Goal: Task Accomplishment & Management: Manage account settings

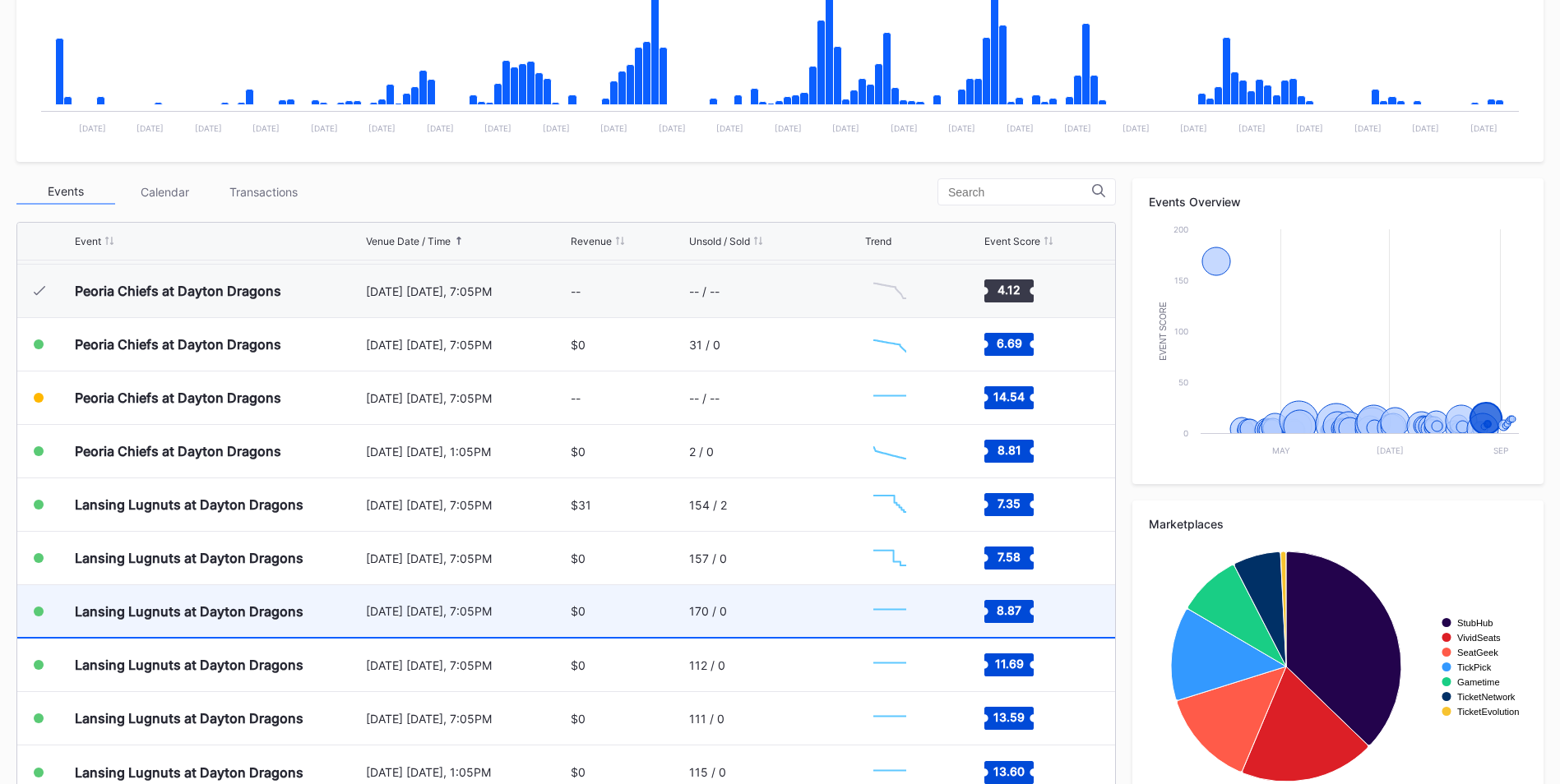
scroll to position [459, 0]
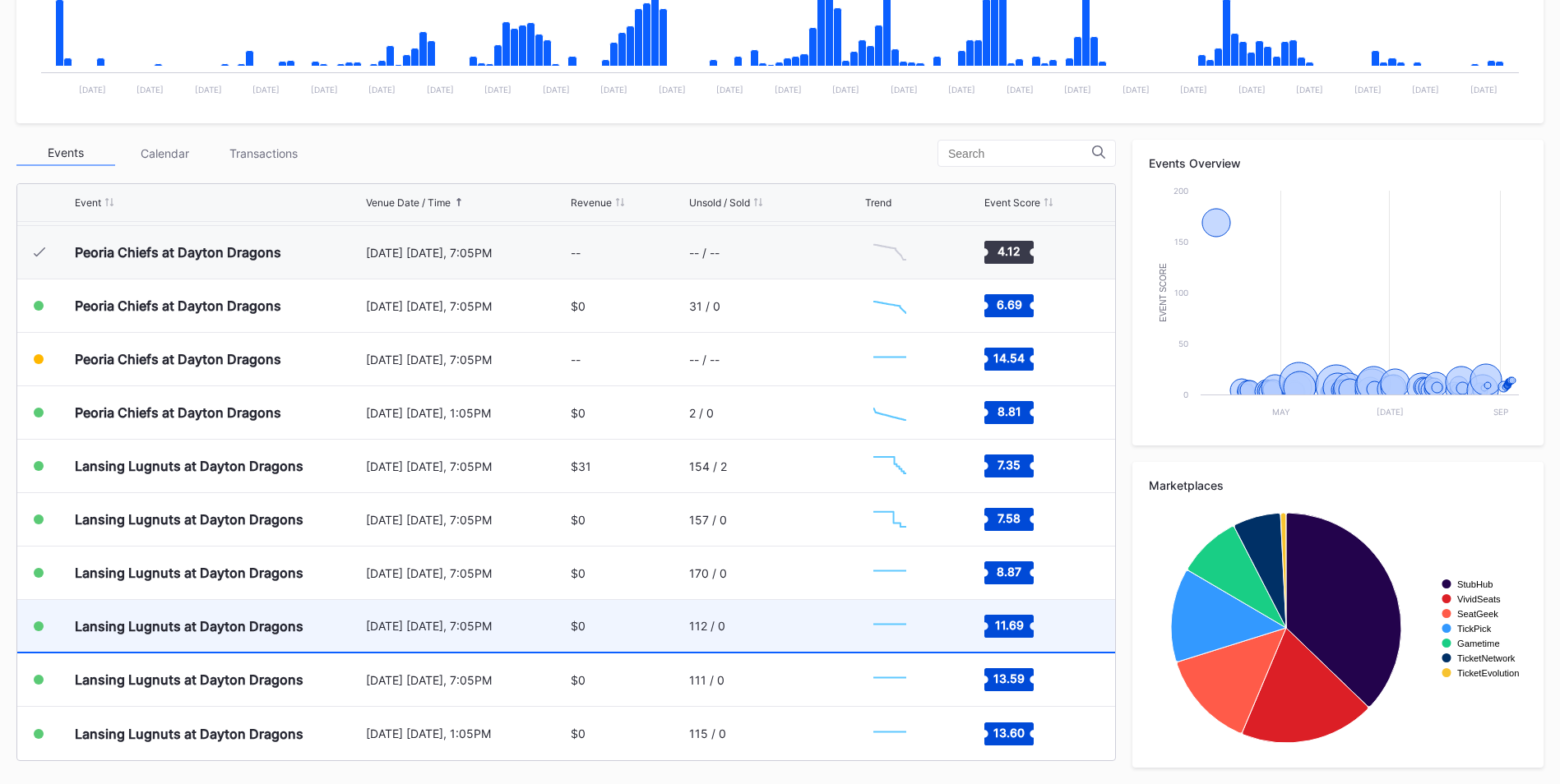
click at [263, 624] on div "Lansing Lugnuts at Dayton Dragons" at bounding box center [189, 626] width 229 height 17
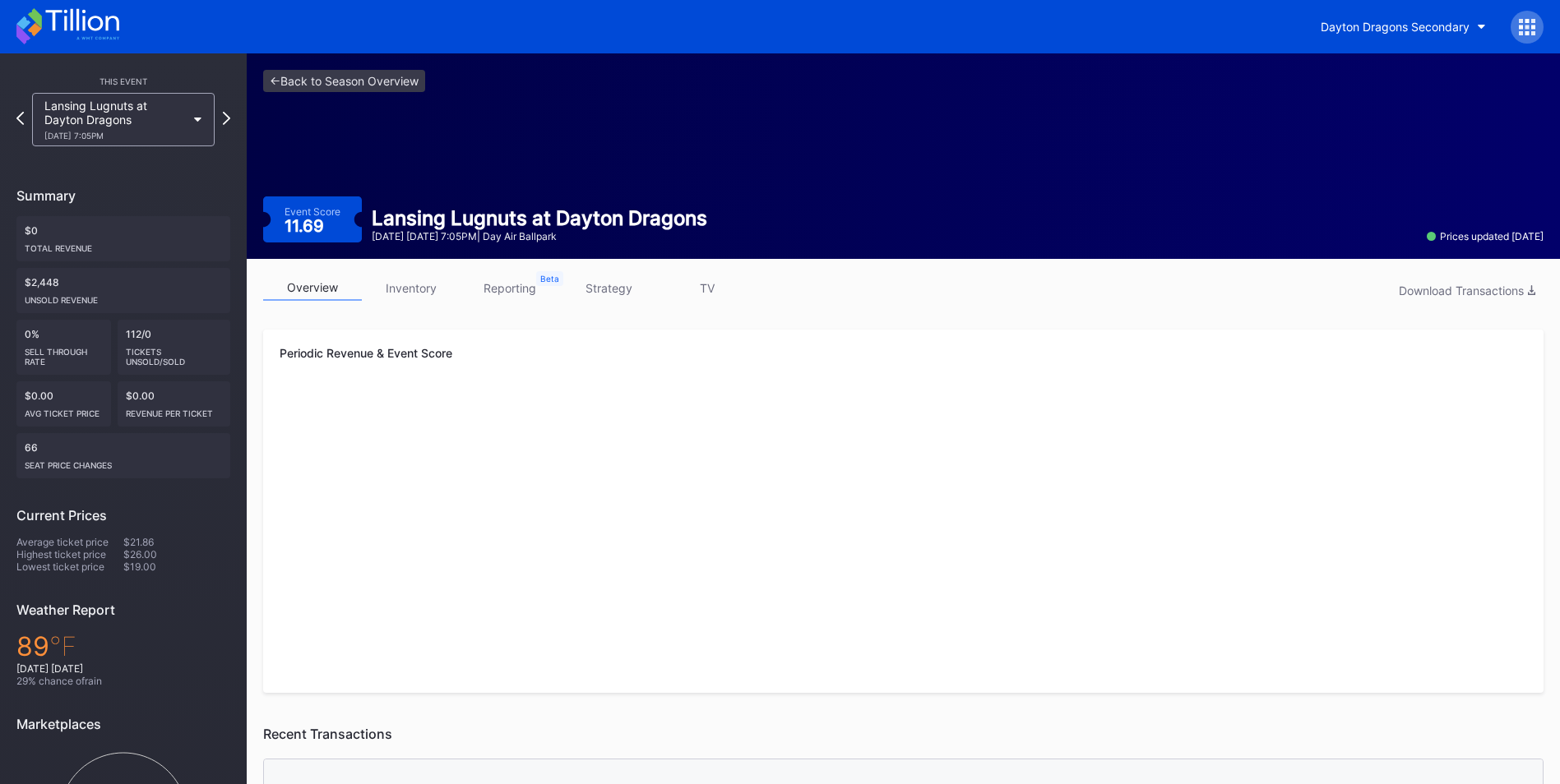
click at [416, 283] on link "inventory" at bounding box center [411, 288] width 99 height 25
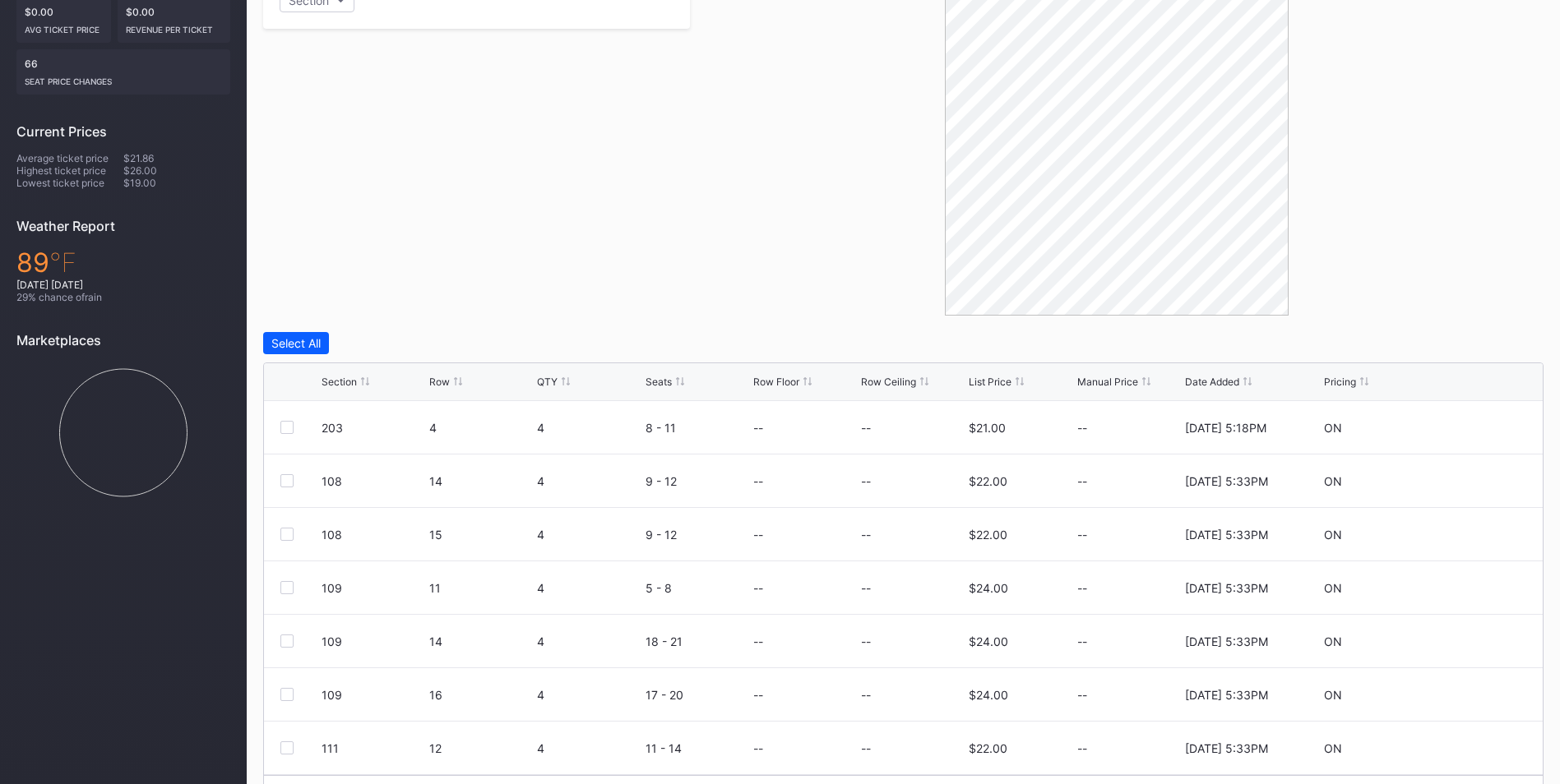
scroll to position [433, 0]
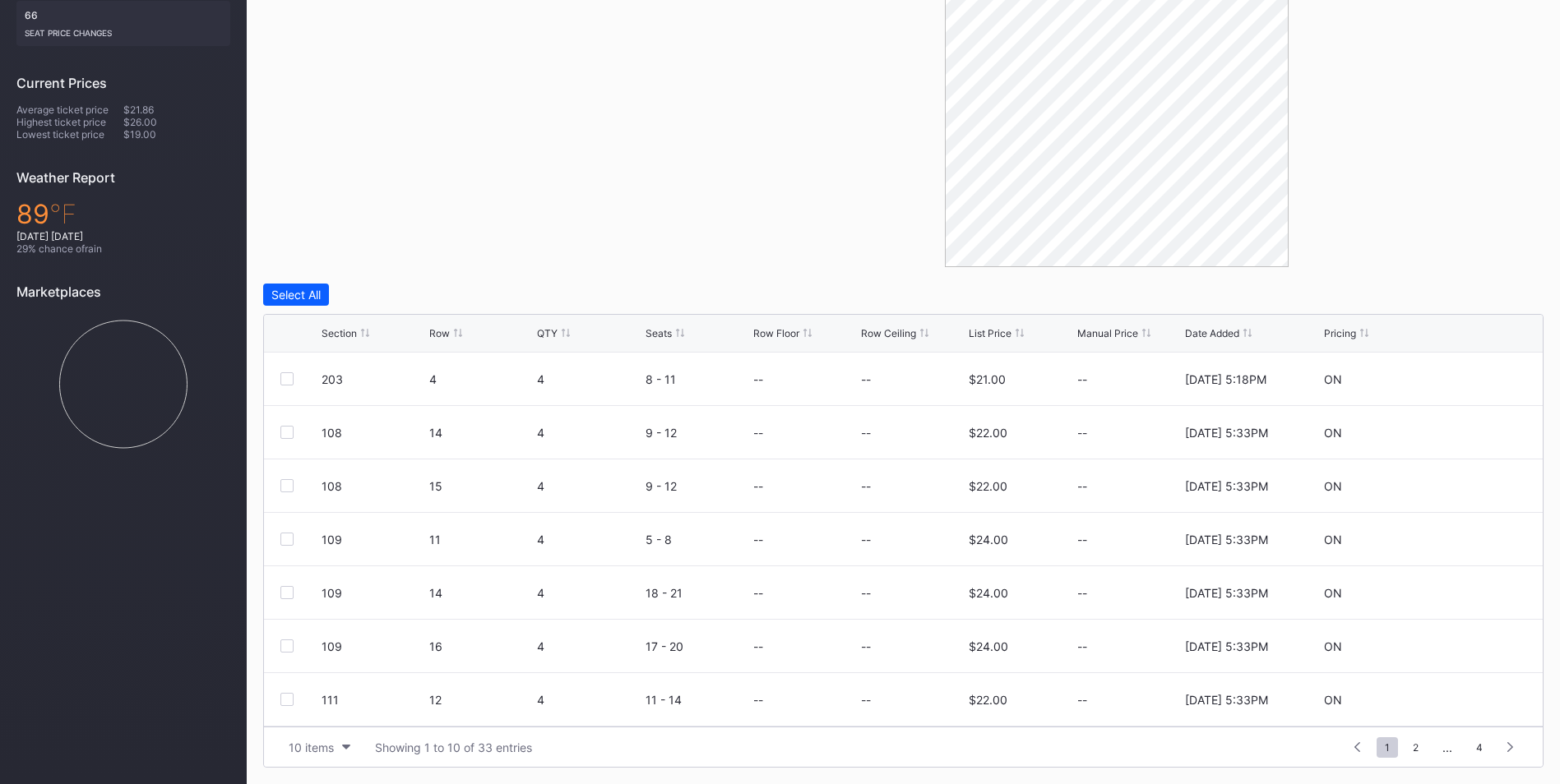
click at [337, 337] on div "Section" at bounding box center [339, 333] width 36 height 12
click at [1480, 751] on span "4" at bounding box center [1480, 748] width 23 height 21
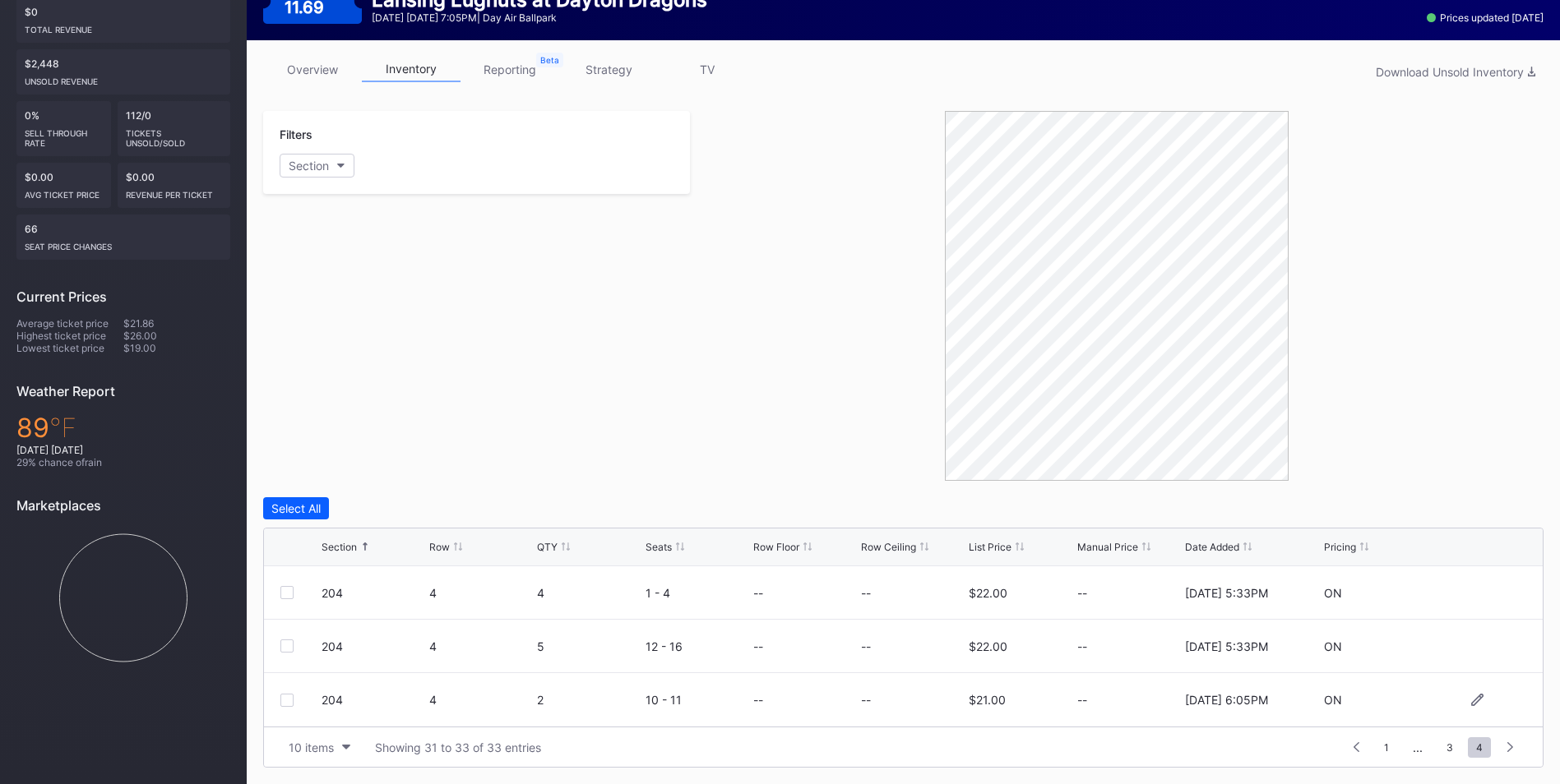
click at [284, 706] on div at bounding box center [286, 700] width 13 height 13
click at [288, 646] on div at bounding box center [286, 645] width 13 height 13
click at [285, 592] on div at bounding box center [286, 592] width 13 height 13
click at [1454, 747] on span "3" at bounding box center [1450, 748] width 23 height 21
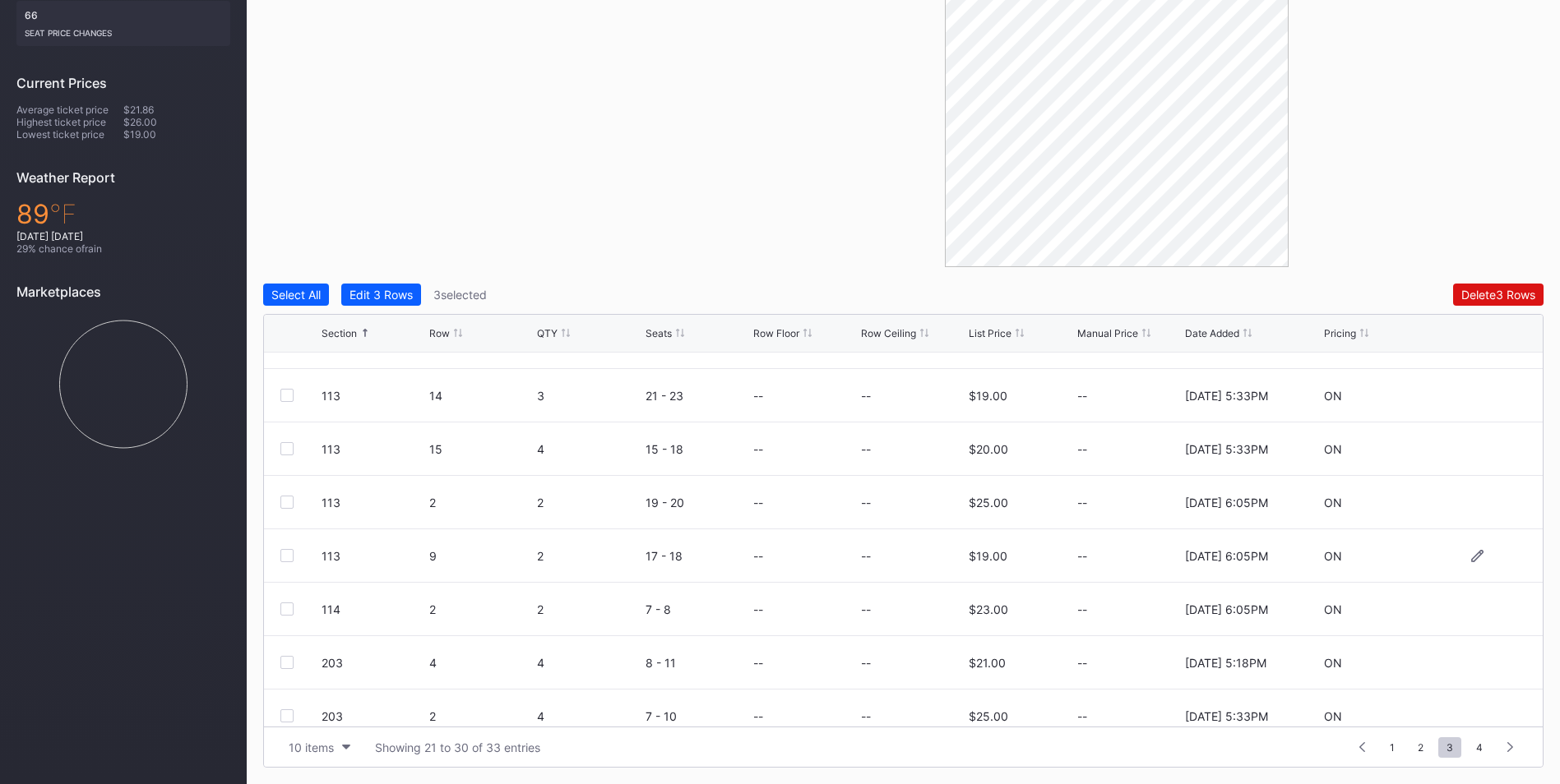
scroll to position [160, 0]
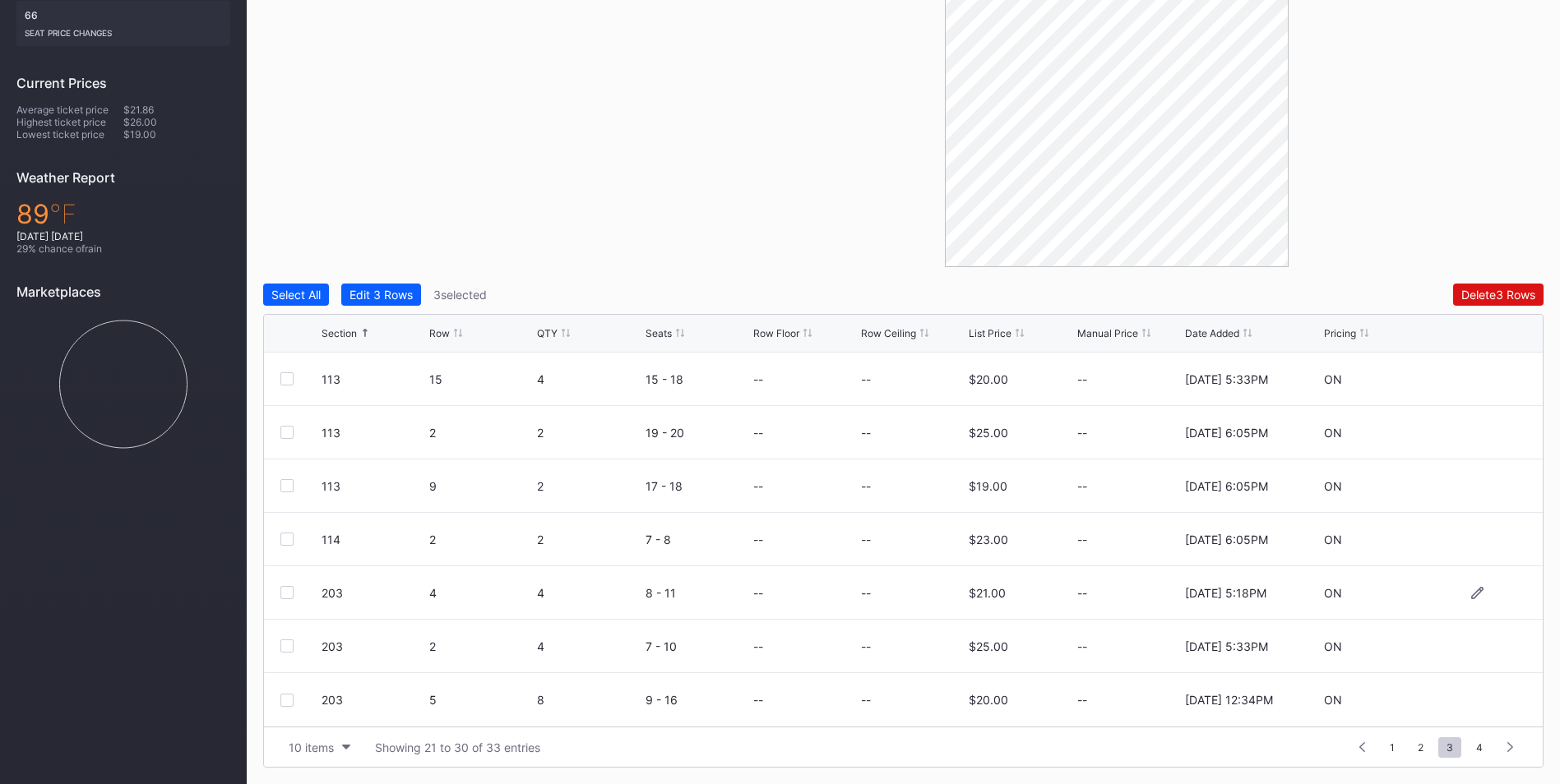
click at [289, 595] on div at bounding box center [286, 592] width 13 height 13
click at [283, 643] on div at bounding box center [286, 645] width 13 height 13
click at [284, 696] on div at bounding box center [286, 700] width 13 height 13
click at [284, 539] on div at bounding box center [286, 539] width 13 height 13
click at [1482, 283] on button "Delete 7 Rows" at bounding box center [1499, 294] width 90 height 22
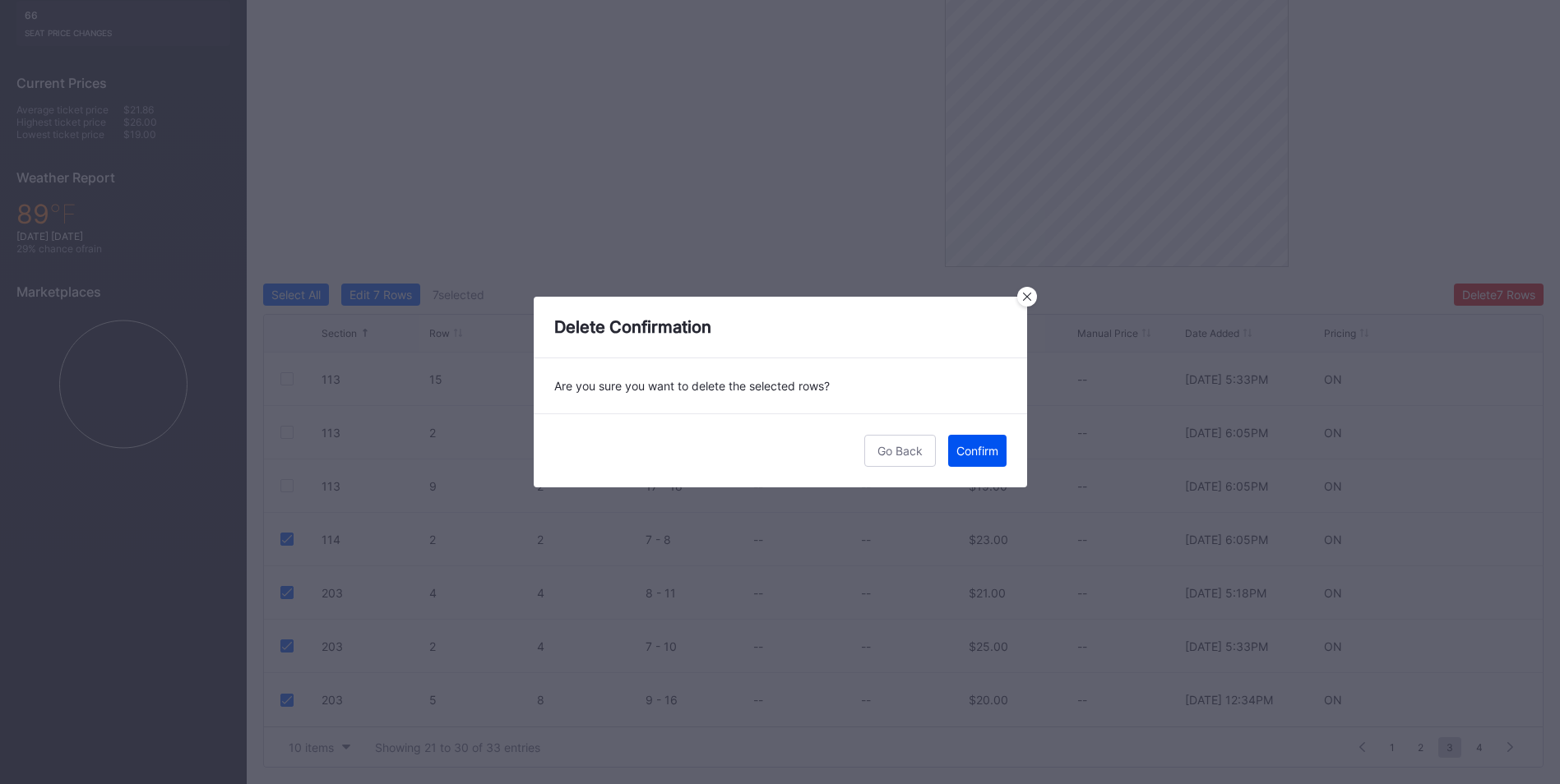
click at [985, 452] on div "Confirm" at bounding box center [977, 451] width 42 height 14
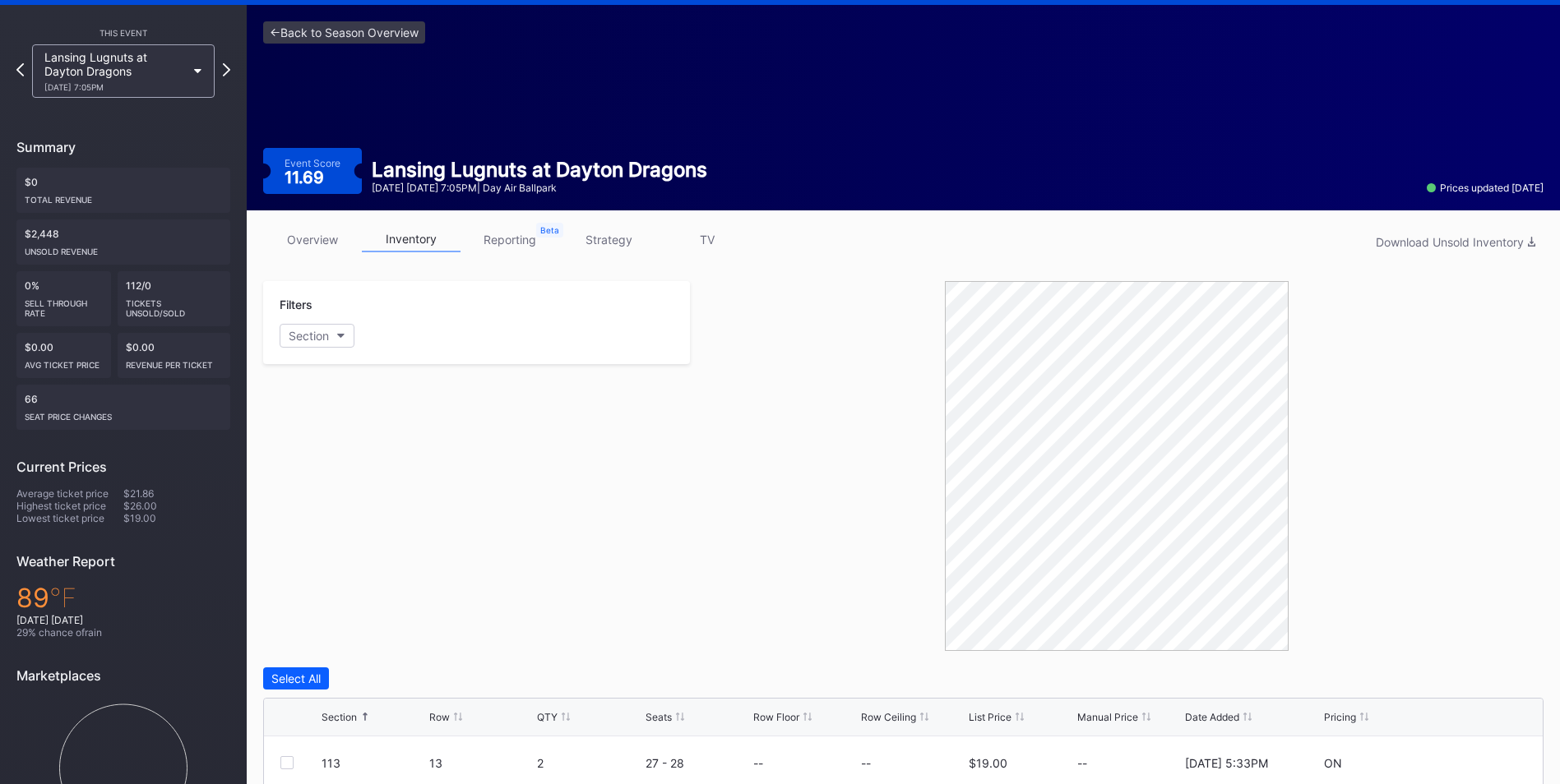
scroll to position [0, 0]
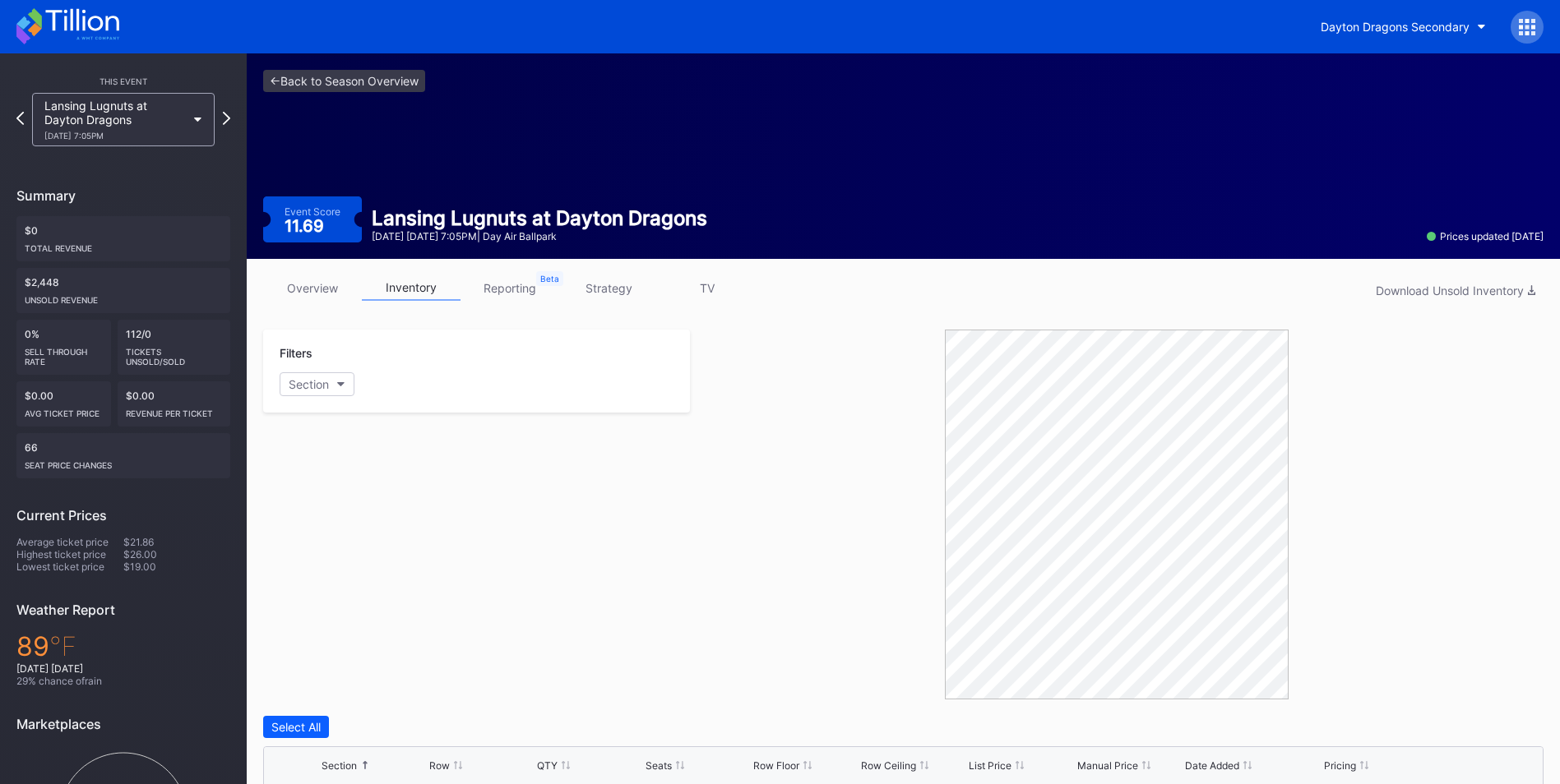
click at [188, 117] on div "Lansing Lugnuts at Dayton Dragons [DATE] 7:05PM" at bounding box center [123, 119] width 182 height 53
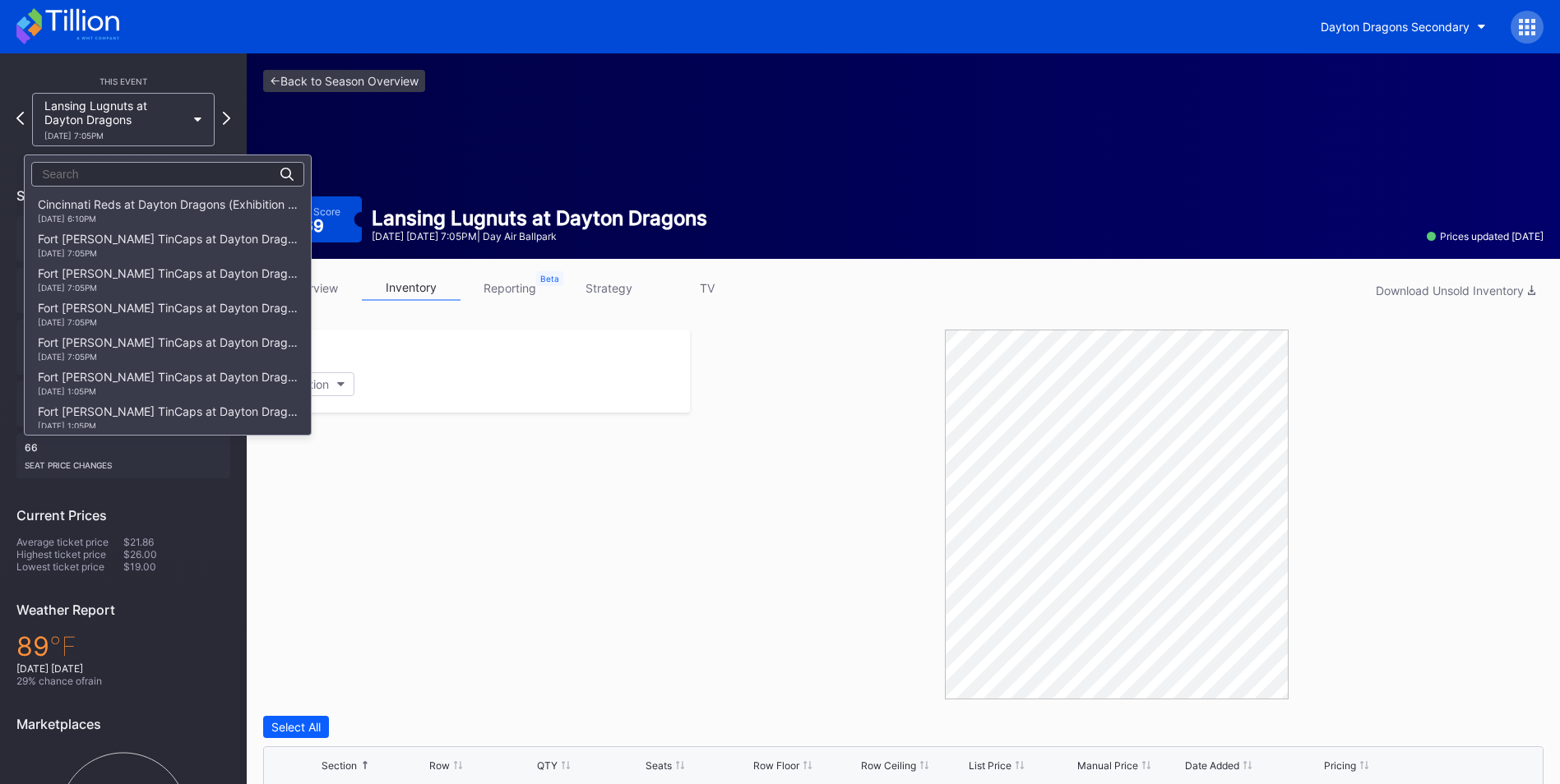
scroll to position [2078, 0]
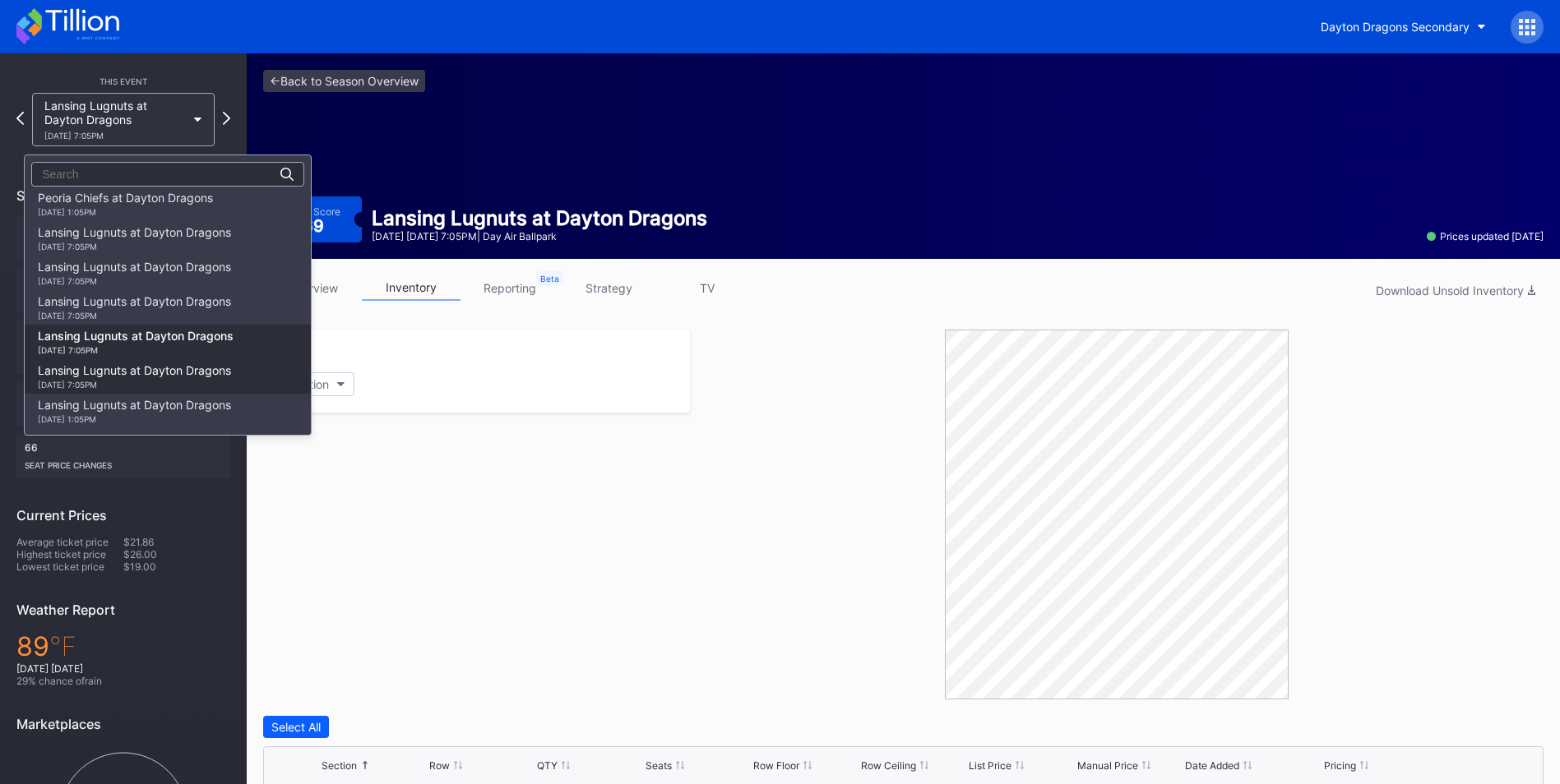
click at [134, 368] on div "Lansing Lugnuts at Dayton Dragons [DATE] 7:05PM" at bounding box center [134, 377] width 194 height 26
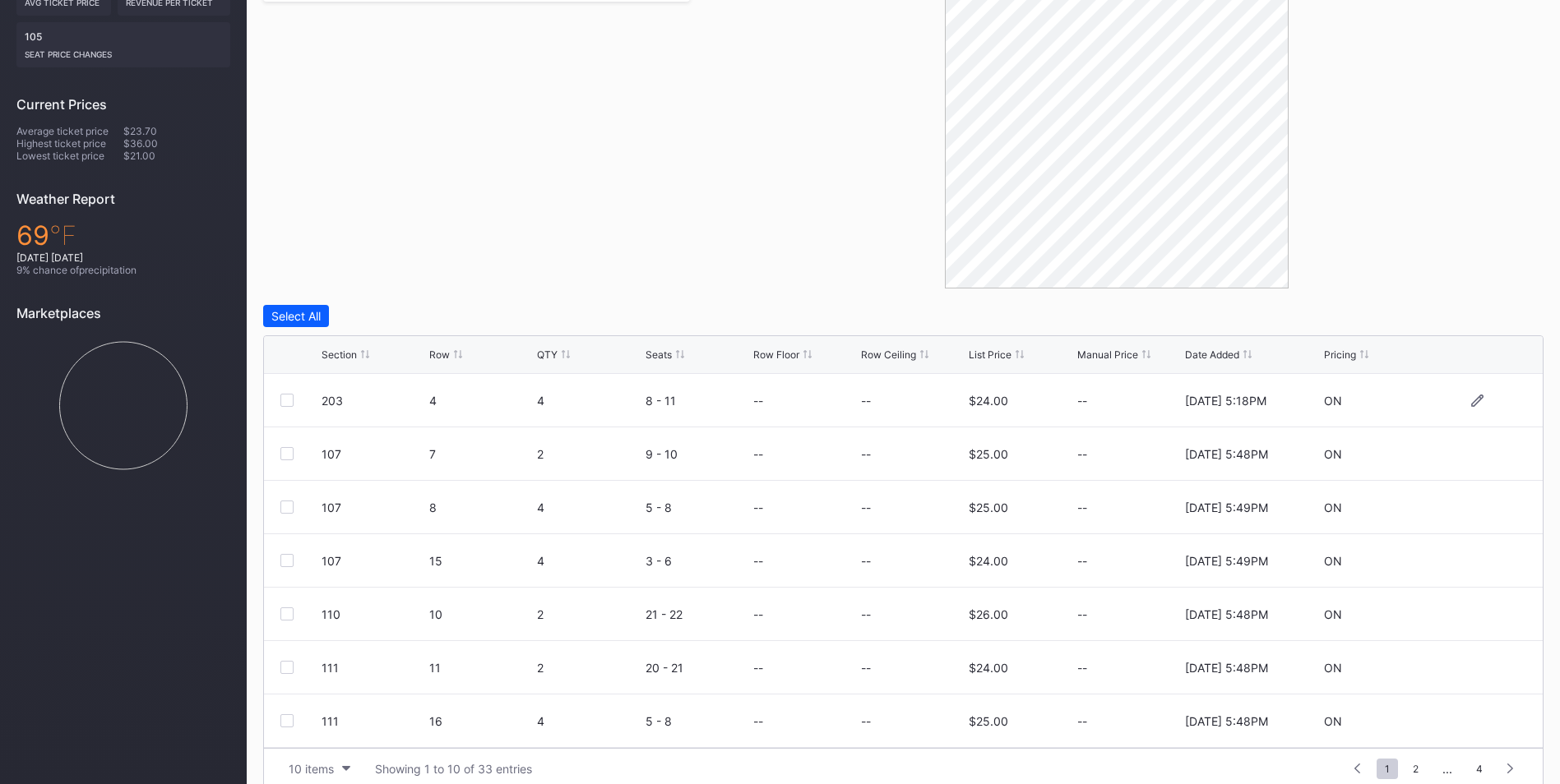
scroll to position [160, 0]
click at [346, 357] on div "Section" at bounding box center [339, 355] width 36 height 12
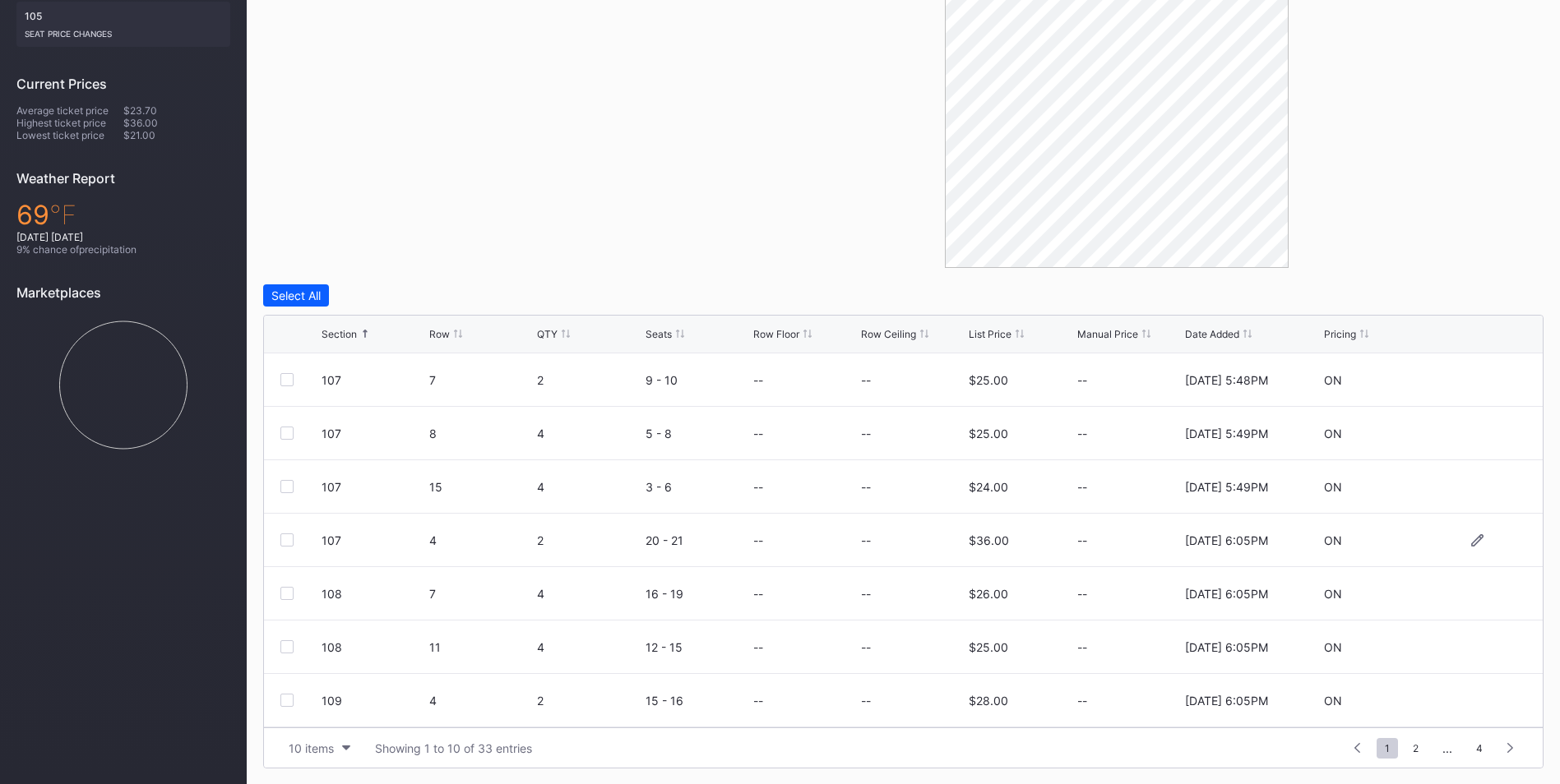
scroll to position [433, 0]
click at [1479, 743] on span "4" at bounding box center [1480, 748] width 23 height 21
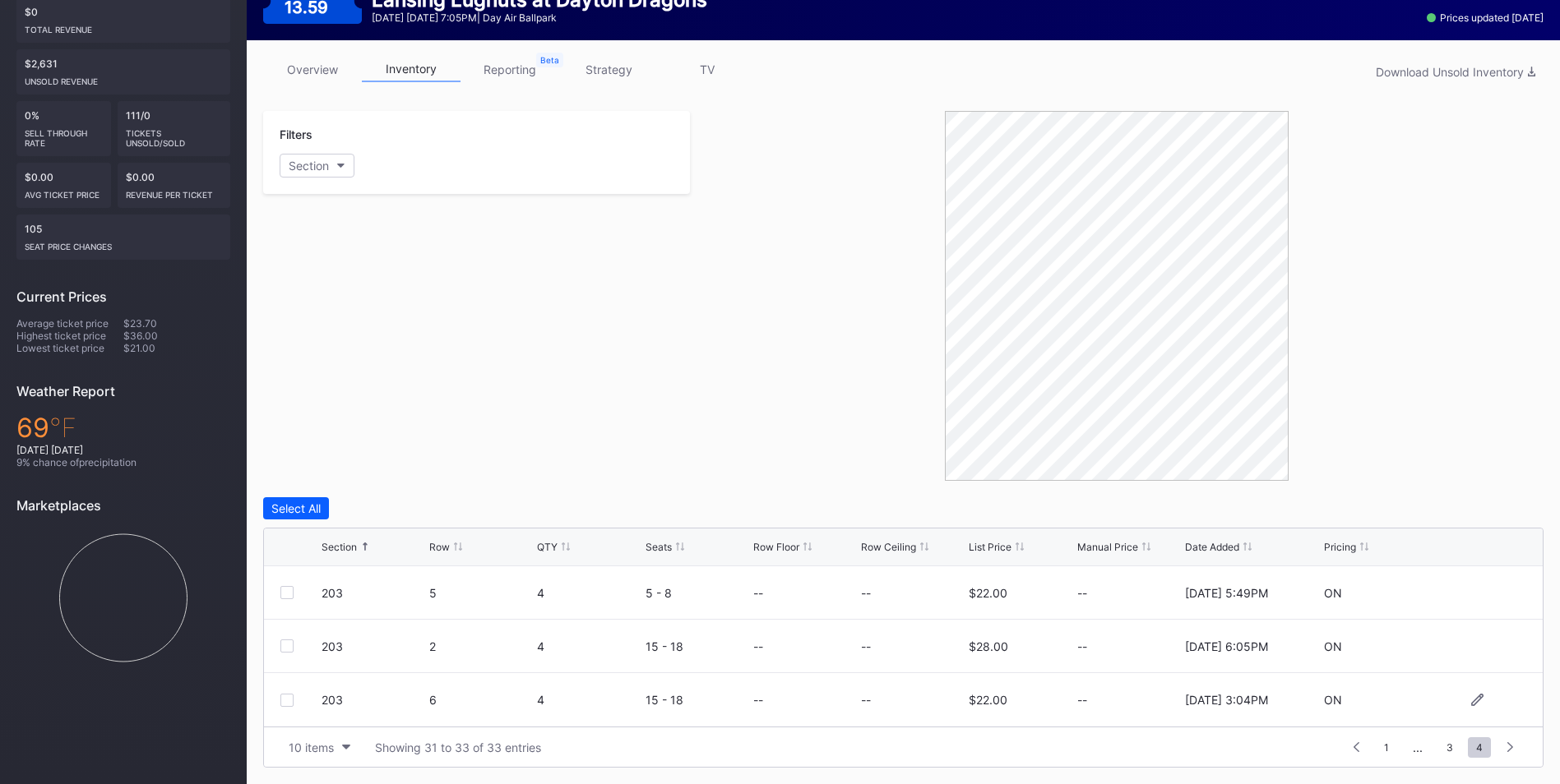
click at [282, 697] on div at bounding box center [286, 700] width 13 height 13
click at [278, 644] on div "203 2 4 15 - 18 -- -- $28.00 -- [DATE] 6:05PM ON" at bounding box center [904, 646] width 1279 height 53
click at [286, 644] on div at bounding box center [286, 645] width 13 height 13
click at [283, 597] on div at bounding box center [286, 592] width 13 height 13
click at [1446, 744] on span "3" at bounding box center [1450, 748] width 23 height 21
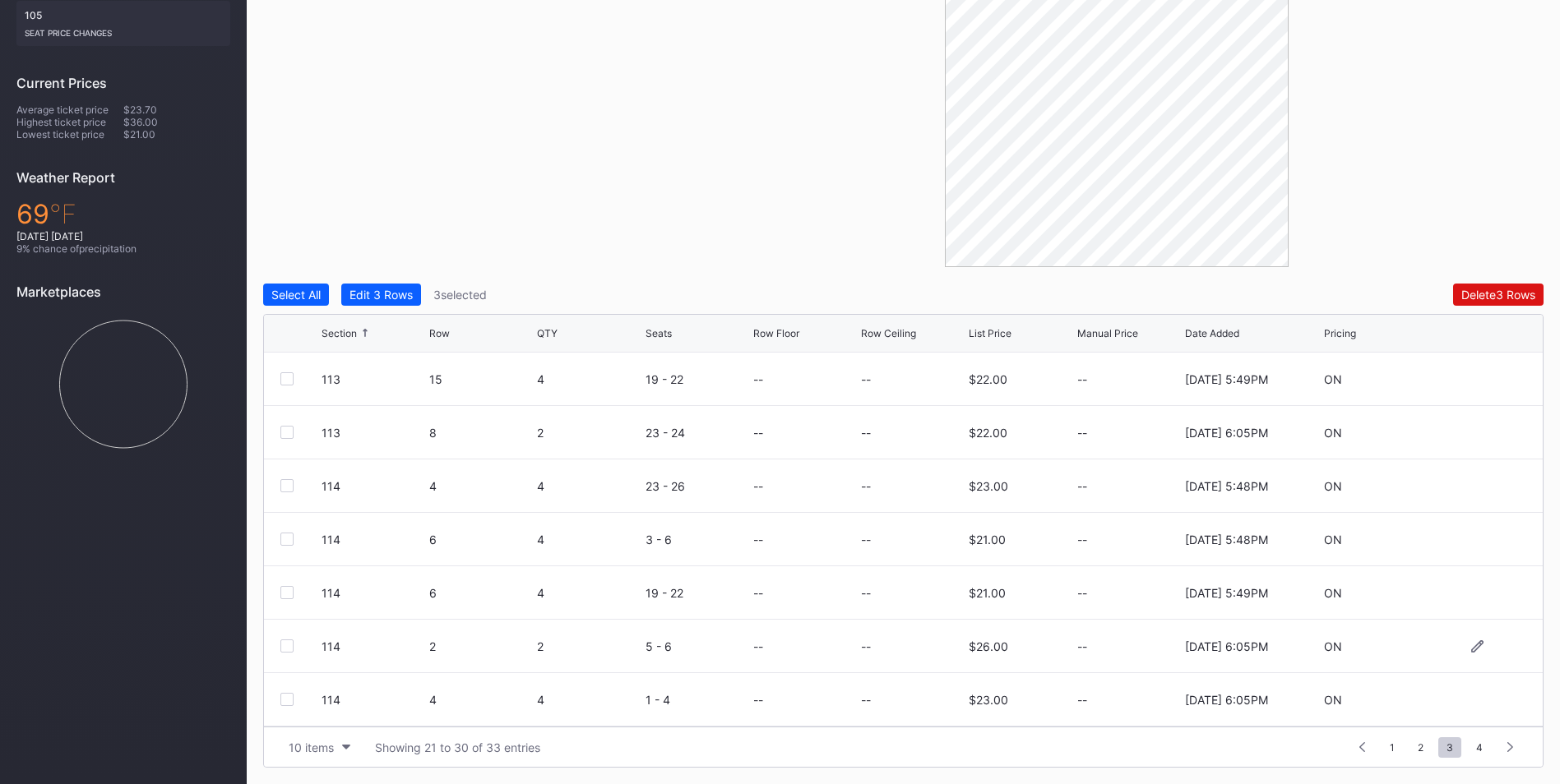
scroll to position [160, 0]
click at [286, 696] on div at bounding box center [286, 700] width 13 height 13
click at [285, 644] on div at bounding box center [286, 645] width 13 height 13
click at [282, 586] on div at bounding box center [286, 592] width 13 height 13
click at [291, 534] on div at bounding box center [286, 539] width 13 height 13
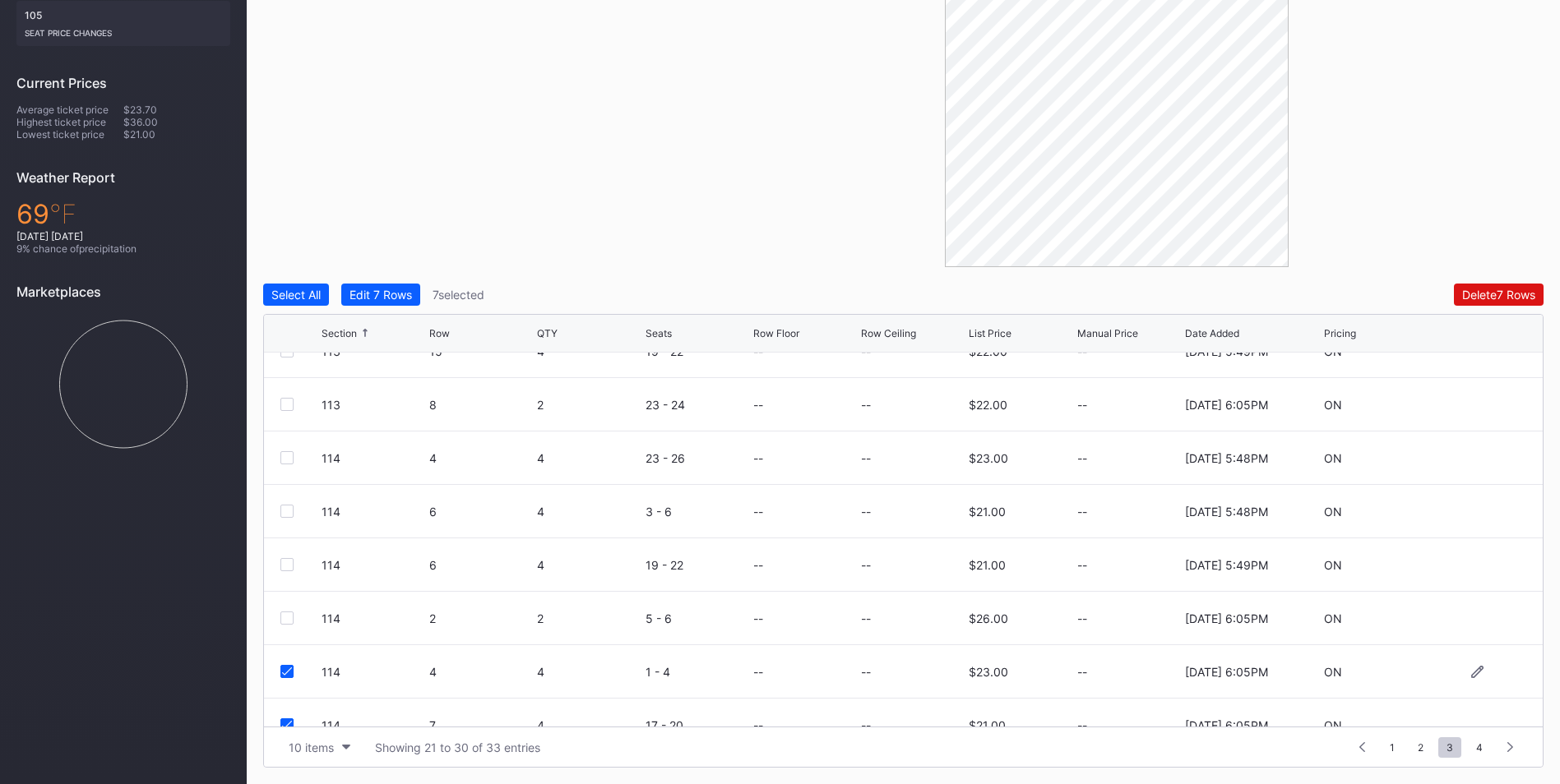
scroll to position [0, 0]
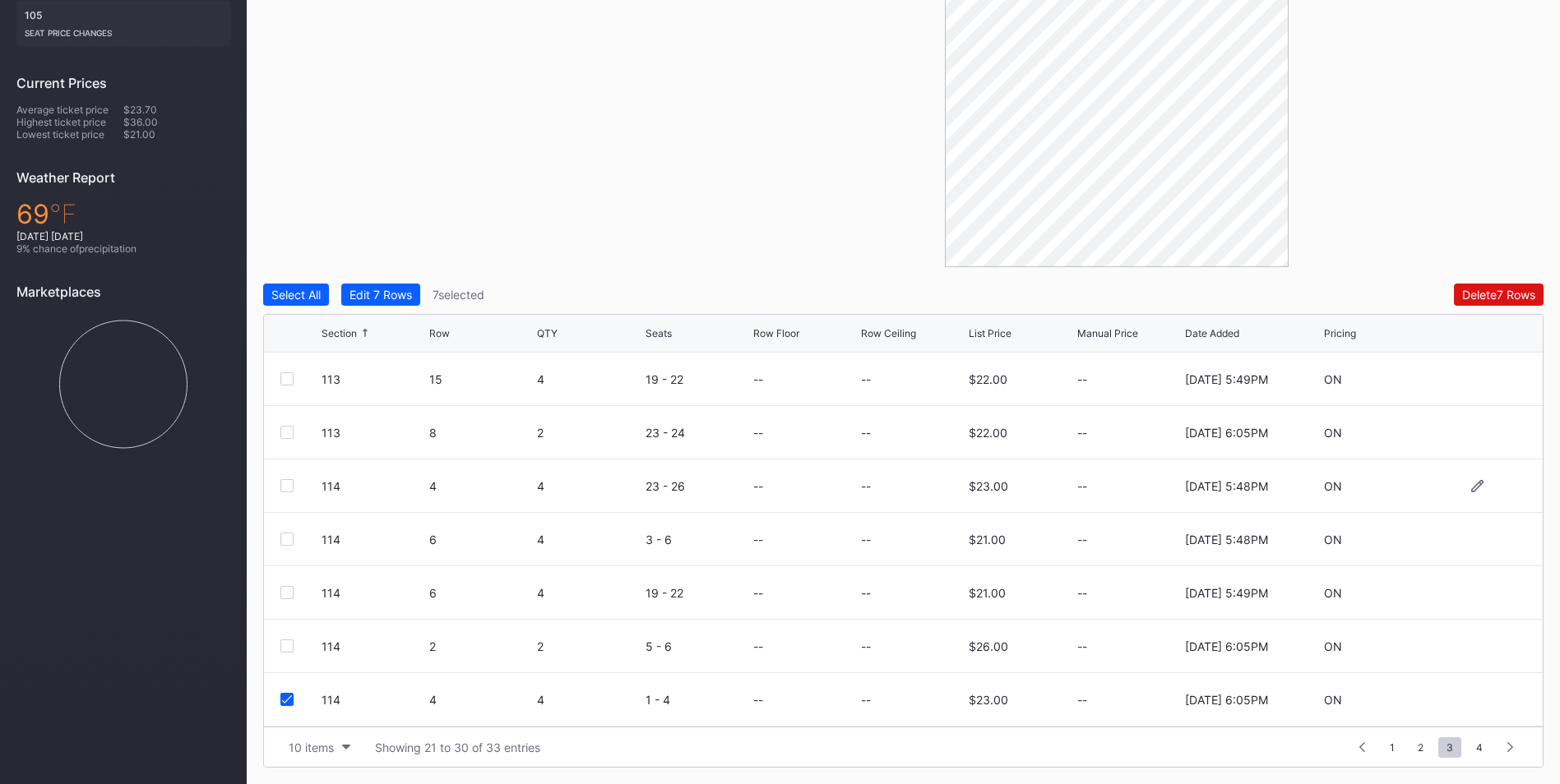
click at [289, 486] on div at bounding box center [286, 486] width 13 height 13
click at [284, 541] on div at bounding box center [286, 539] width 13 height 13
click at [291, 599] on div "114 6 4 19 - 22 -- -- $21.00 -- [DATE] 5:49PM ON" at bounding box center [904, 592] width 1279 height 53
click at [289, 595] on div at bounding box center [286, 592] width 13 height 13
click at [290, 649] on div at bounding box center [286, 645] width 13 height 13
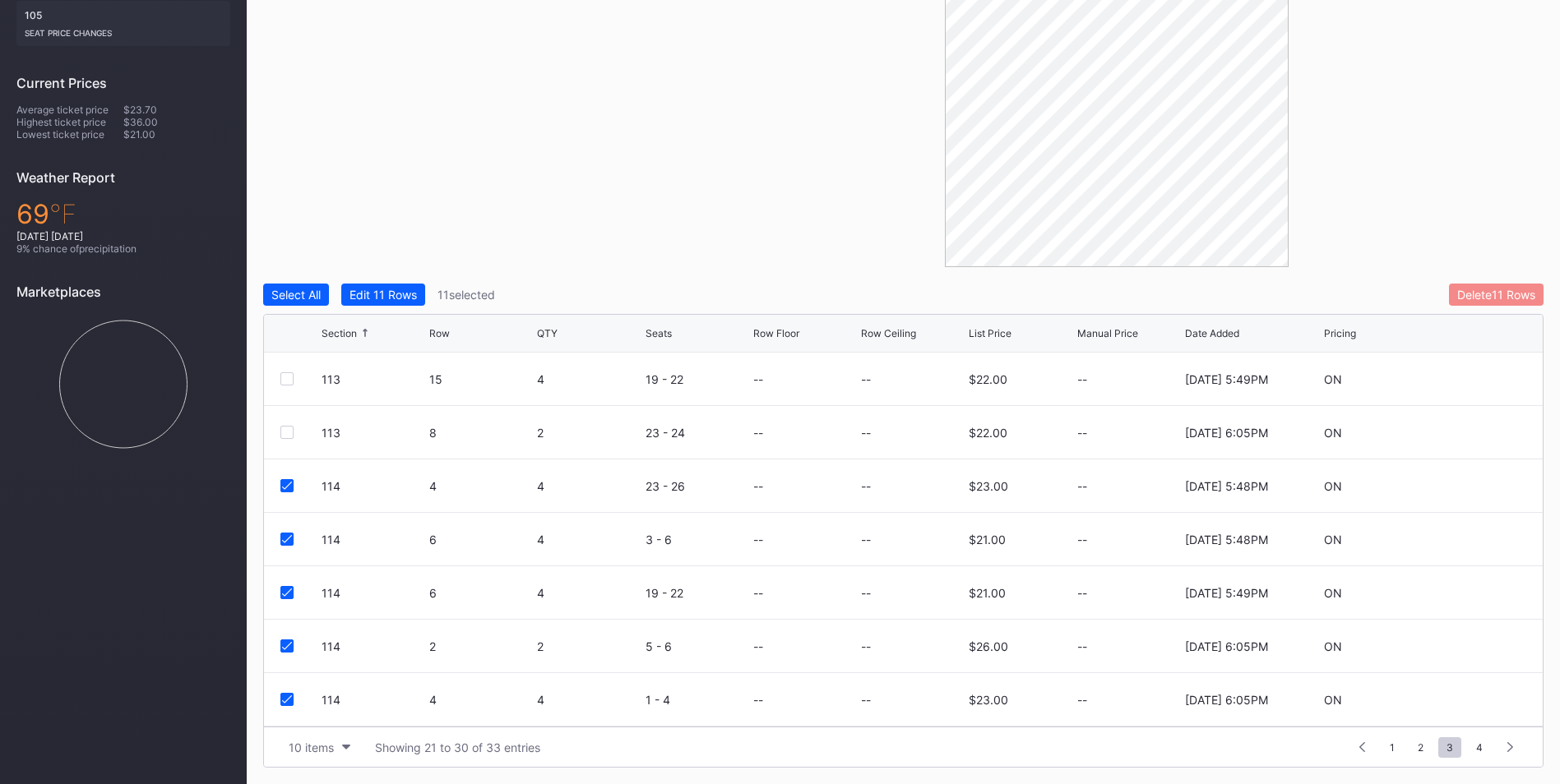
click at [1481, 294] on div "Delete 11 Rows" at bounding box center [1496, 295] width 79 height 14
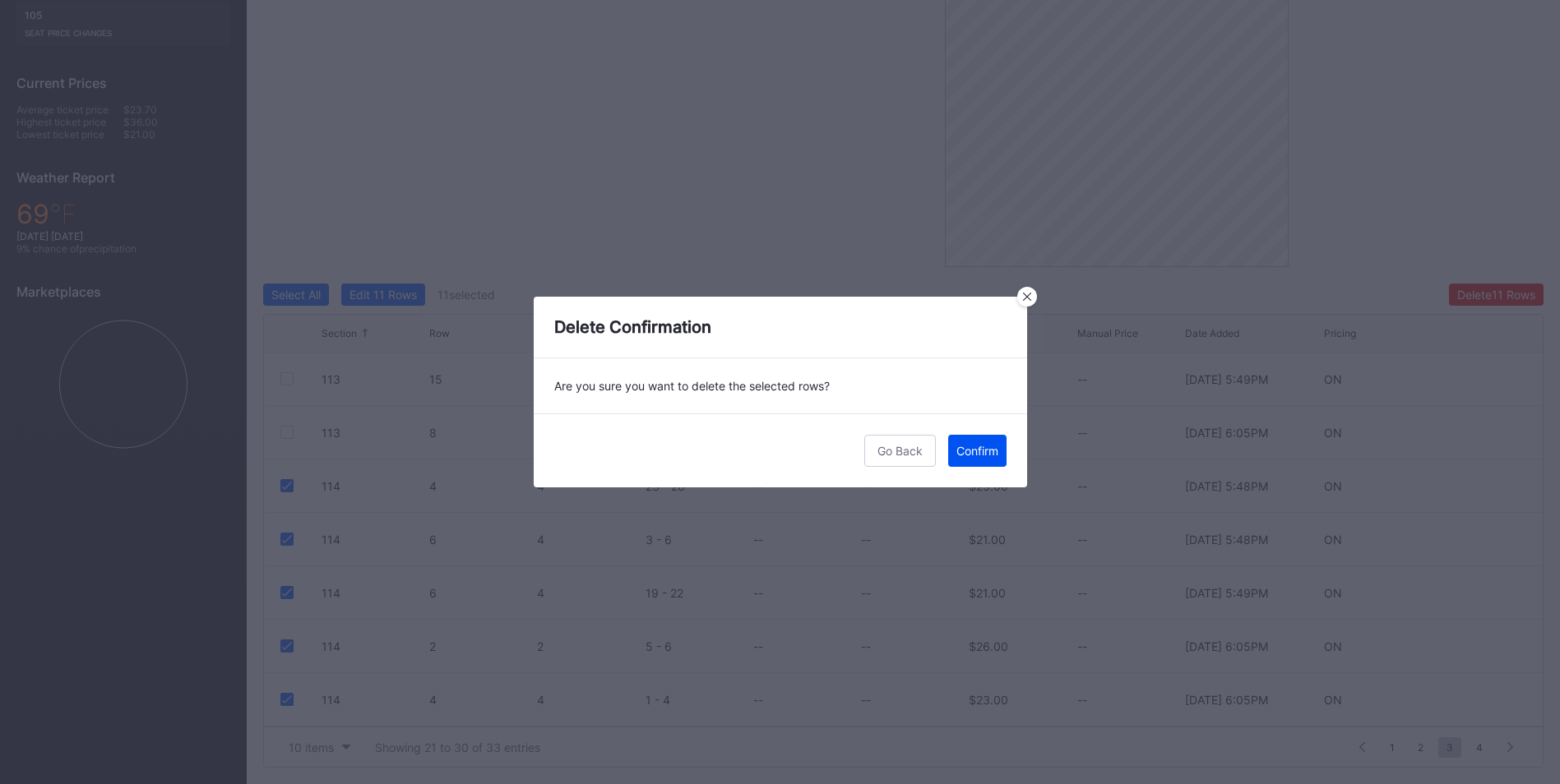
click at [981, 443] on button "Confirm" at bounding box center [977, 451] width 58 height 32
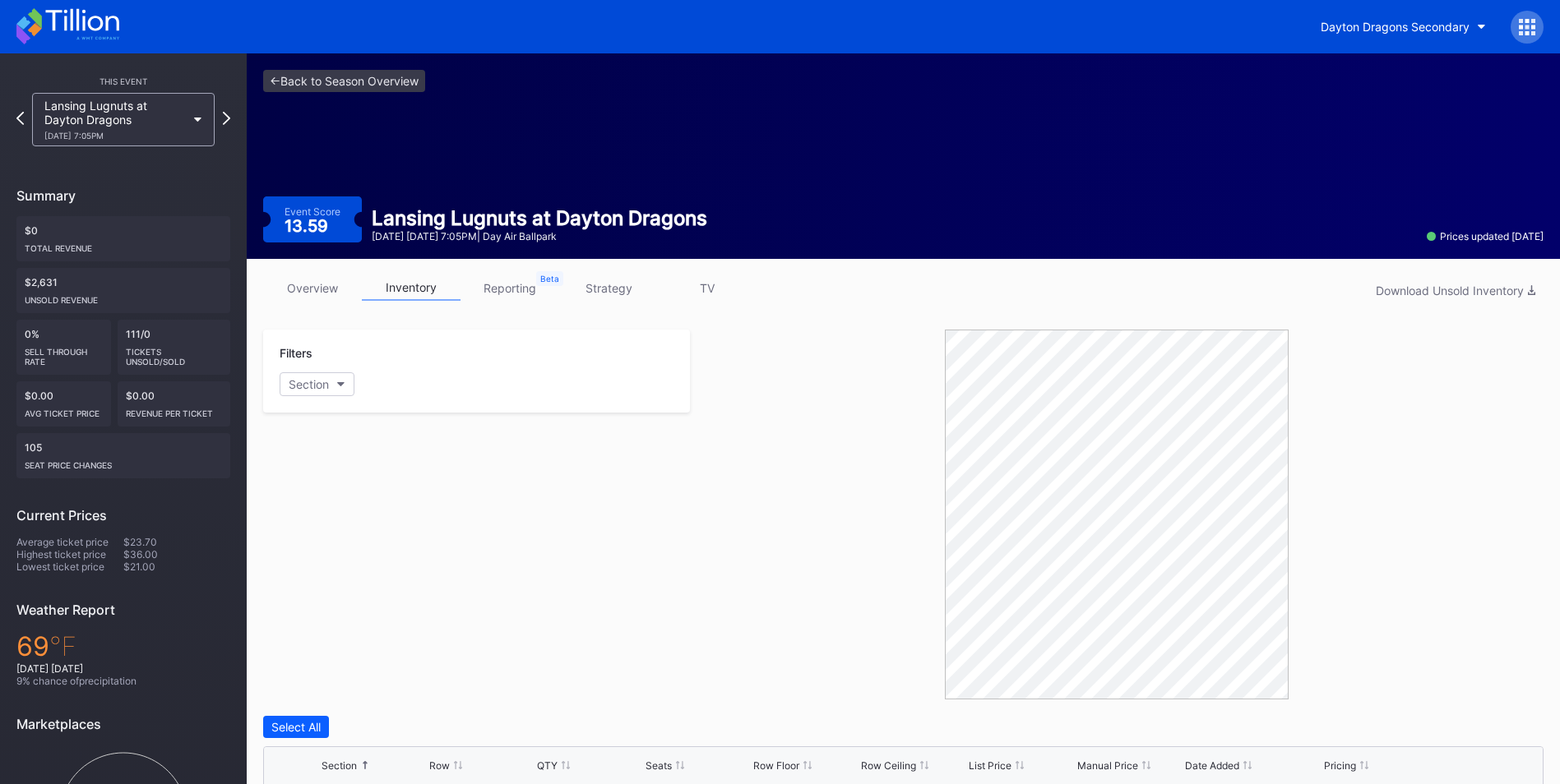
click at [194, 123] on div "Lansing Lugnuts at Dayton Dragons [DATE] 7:05PM" at bounding box center [123, 119] width 182 height 53
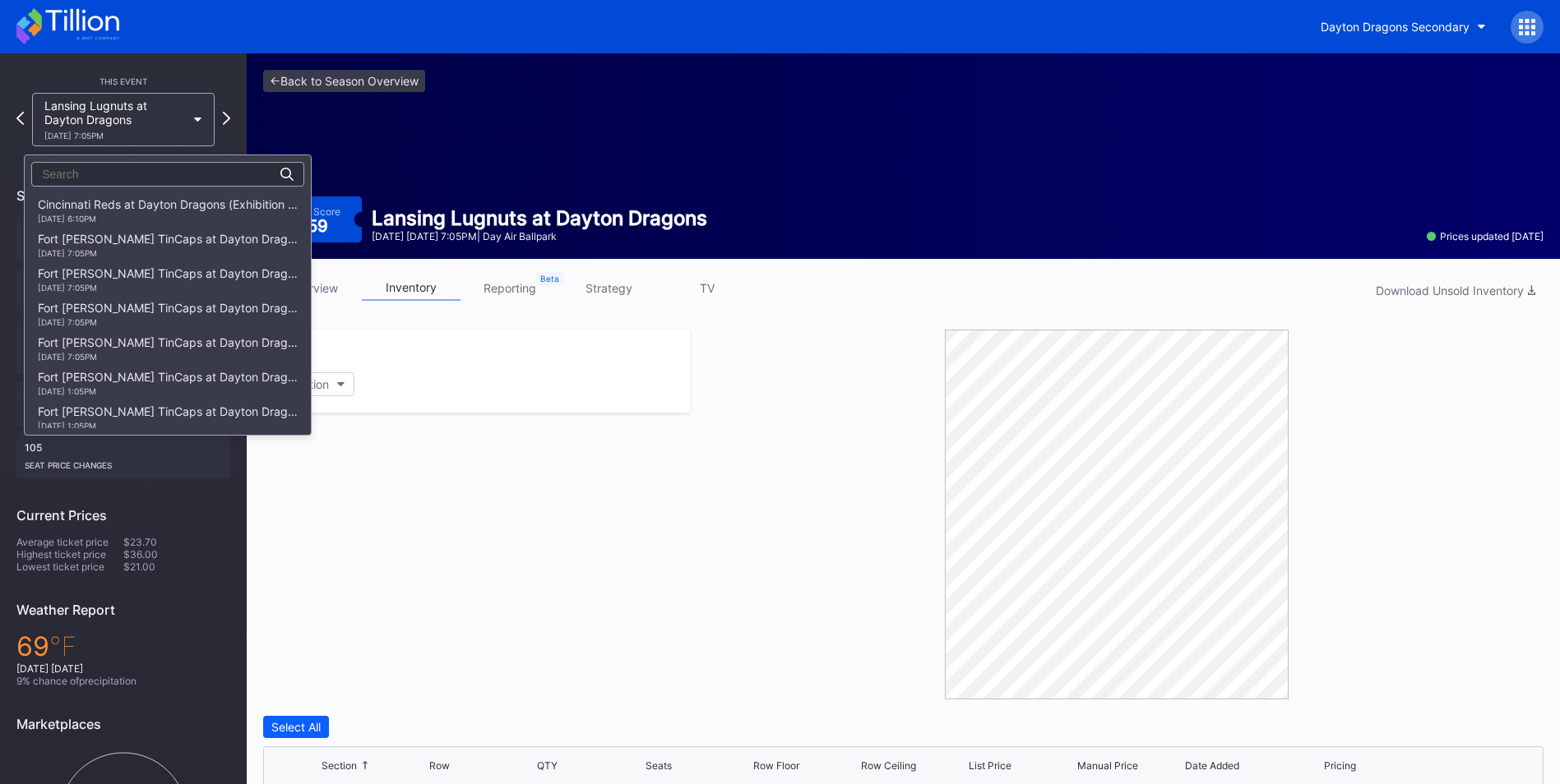
scroll to position [2078, 0]
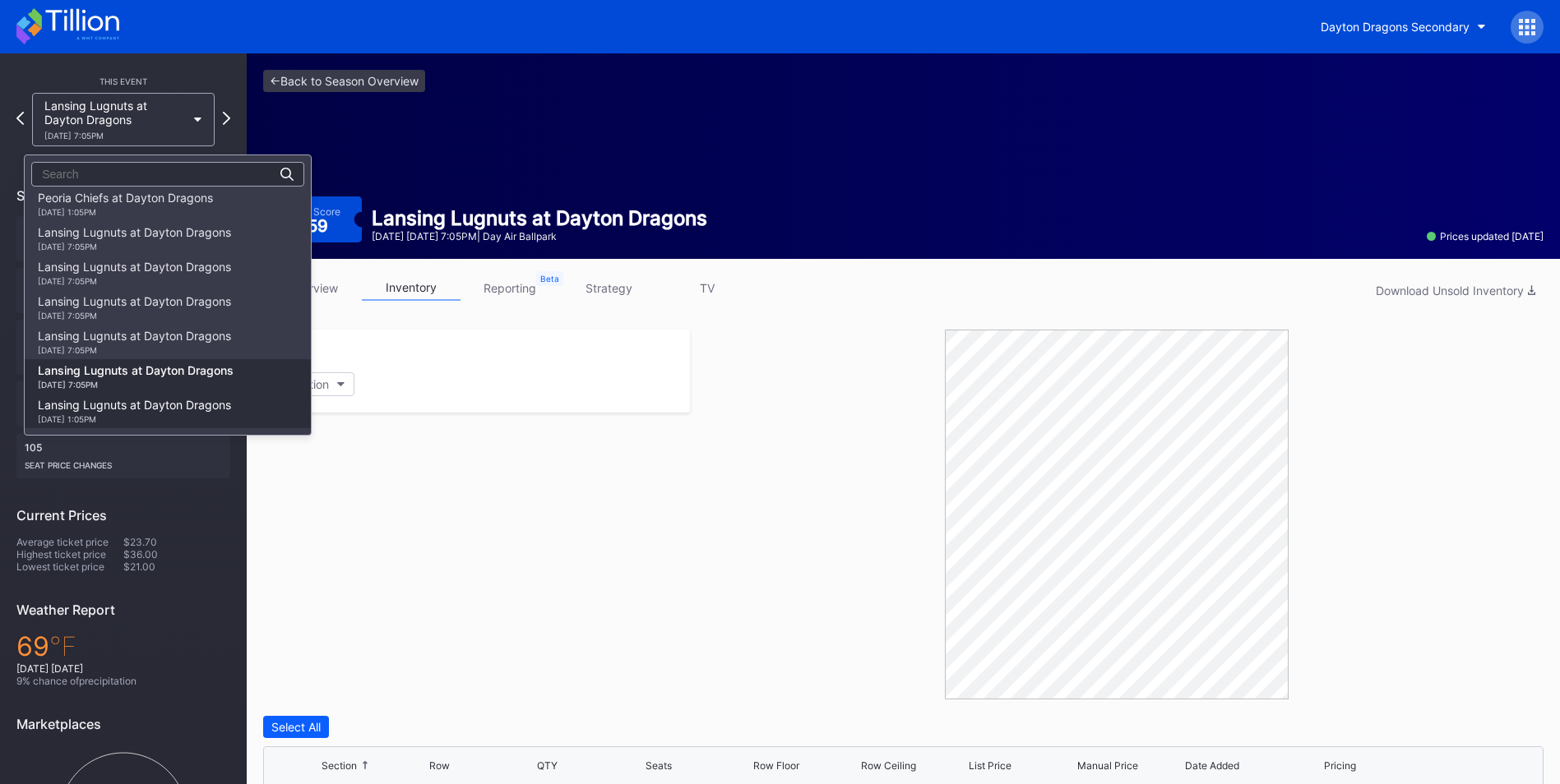
click at [160, 396] on div "Lansing Lugnuts at Dayton Dragons [DATE] 1:05PM" at bounding box center [168, 412] width 286 height 35
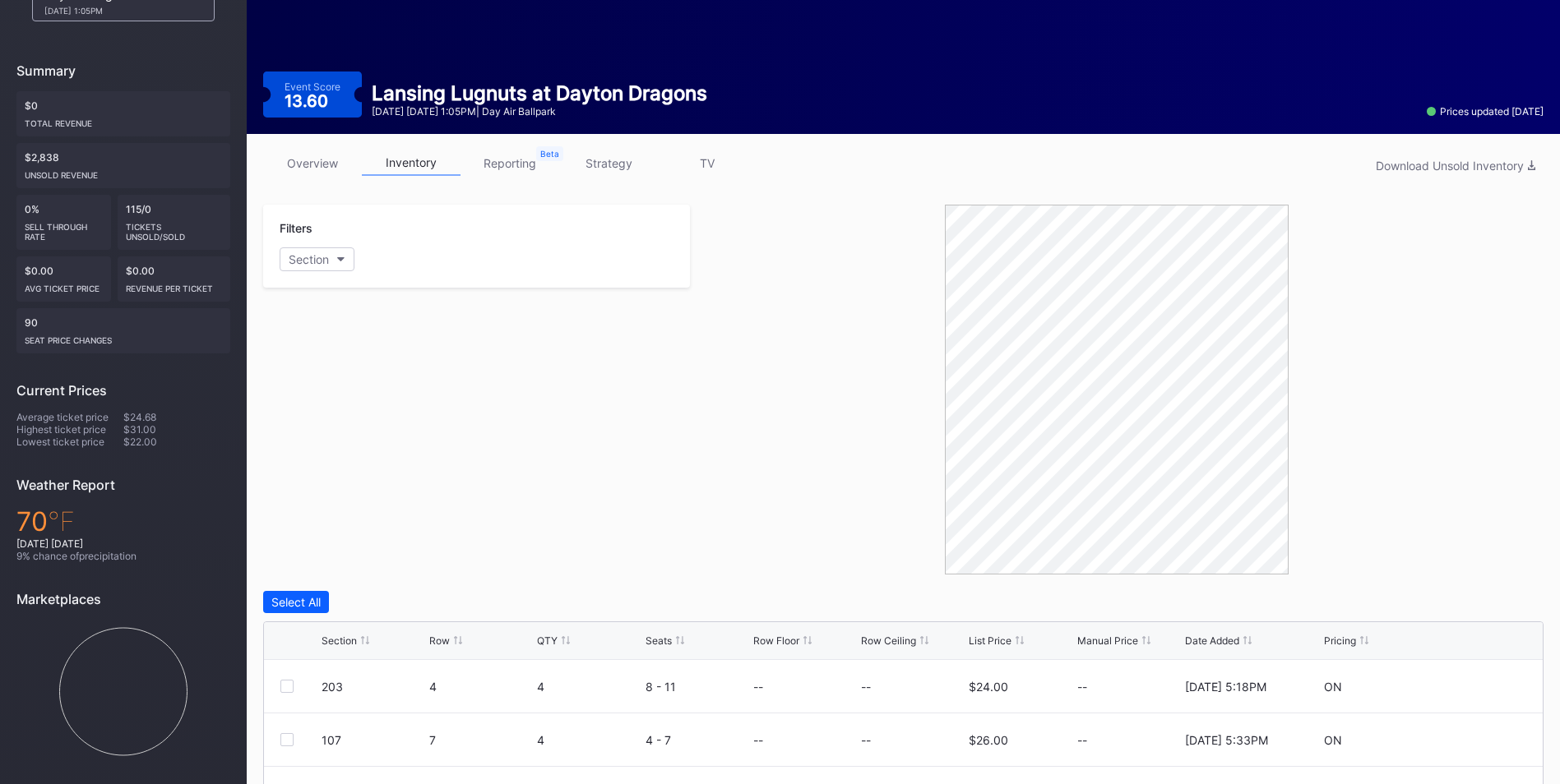
scroll to position [411, 0]
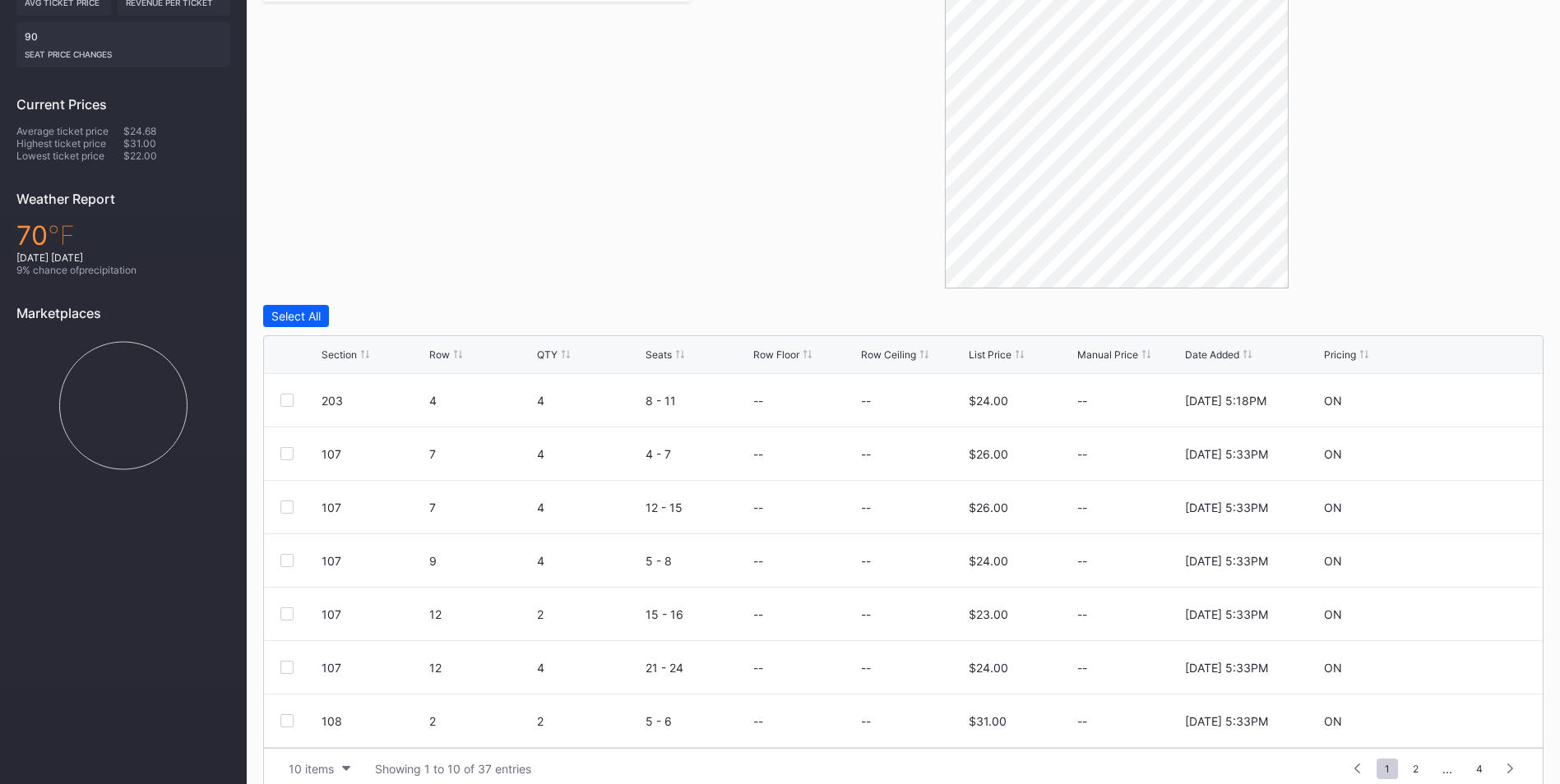
click at [340, 358] on div "Section" at bounding box center [339, 355] width 36 height 12
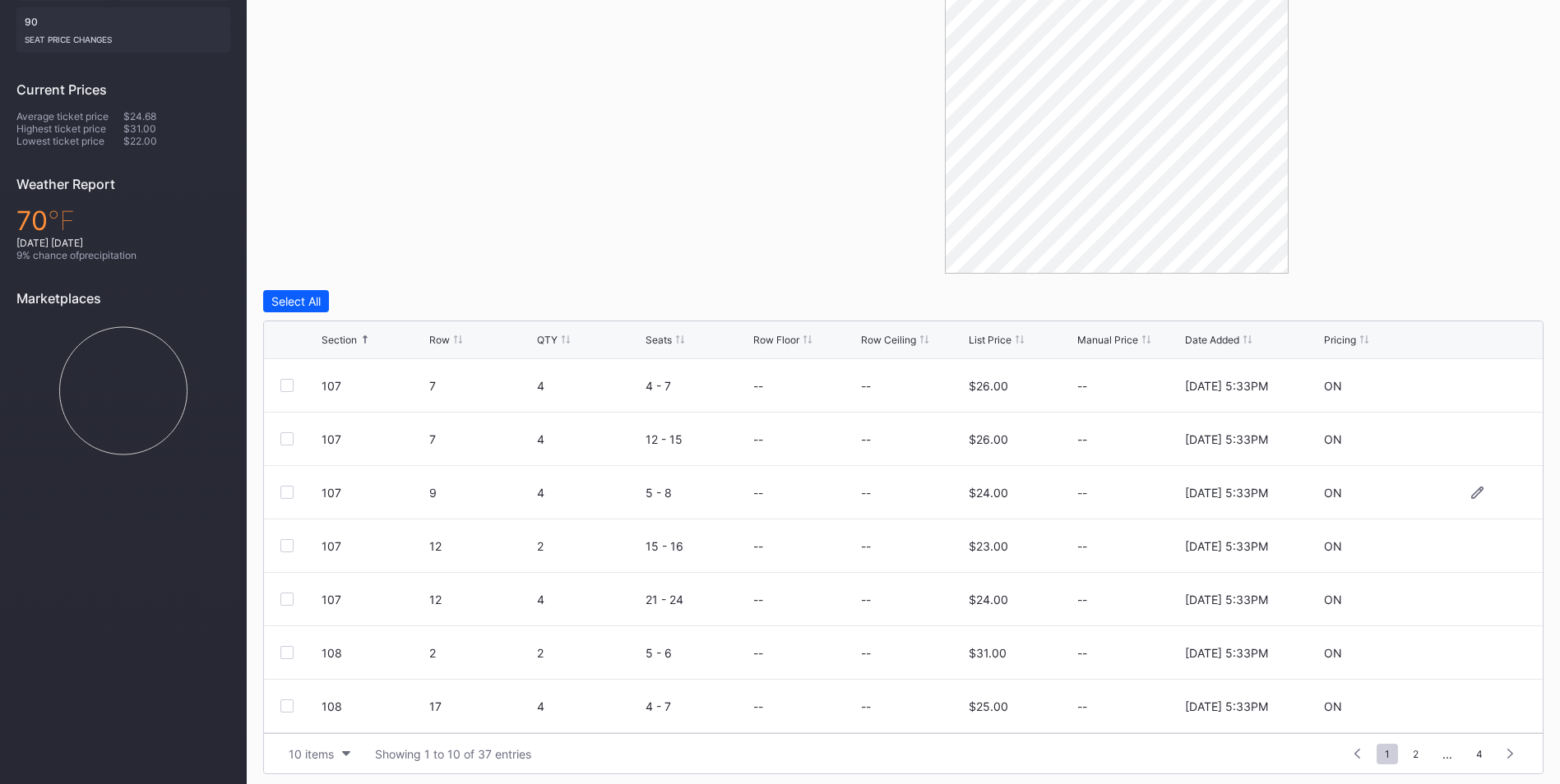
scroll to position [433, 0]
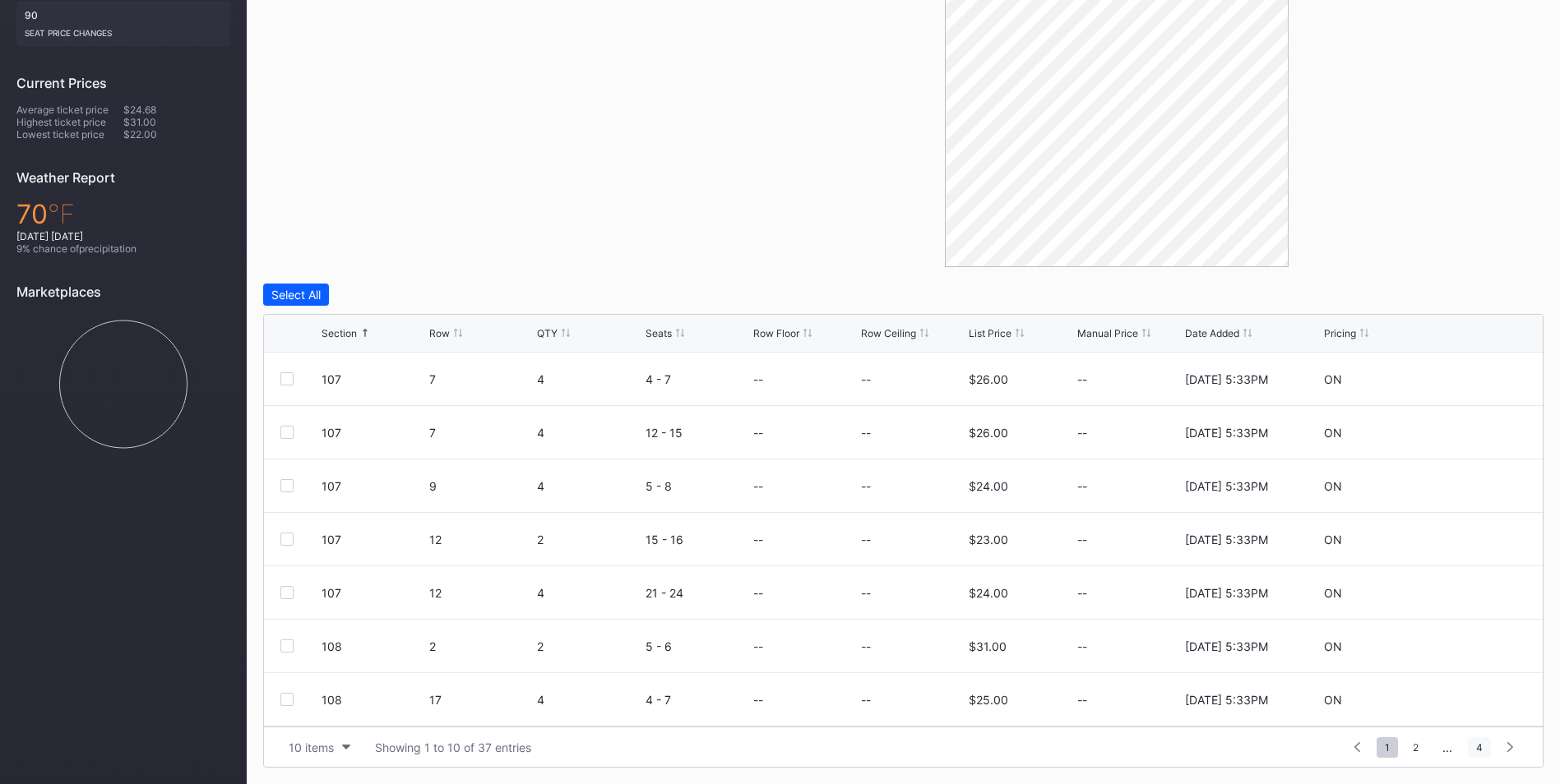
click at [1484, 743] on span "4" at bounding box center [1480, 748] width 23 height 21
click at [291, 699] on div at bounding box center [286, 700] width 13 height 13
click at [293, 641] on div at bounding box center [286, 645] width 13 height 13
click at [279, 583] on div "203 5 4 21 - 24 -- -- $22.00 -- [DATE] 12:50PM ON" at bounding box center [904, 592] width 1279 height 53
click at [289, 590] on div at bounding box center [286, 592] width 13 height 13
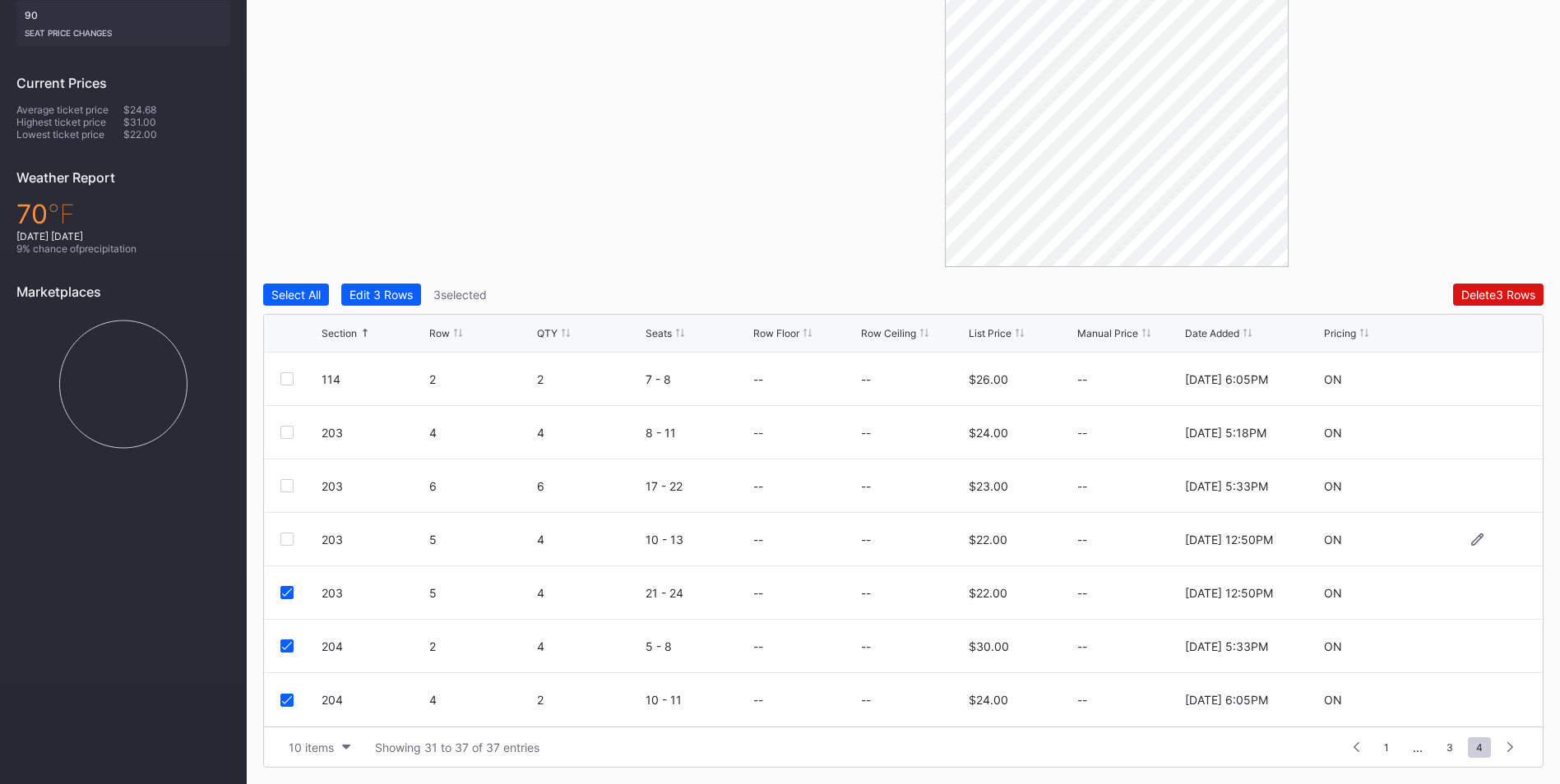
click at [290, 544] on div at bounding box center [286, 539] width 13 height 13
click at [293, 488] on div at bounding box center [286, 486] width 13 height 13
click at [292, 433] on div at bounding box center [286, 432] width 13 height 13
click at [294, 380] on div at bounding box center [300, 378] width 41 height 13
click at [291, 378] on div at bounding box center [286, 378] width 13 height 13
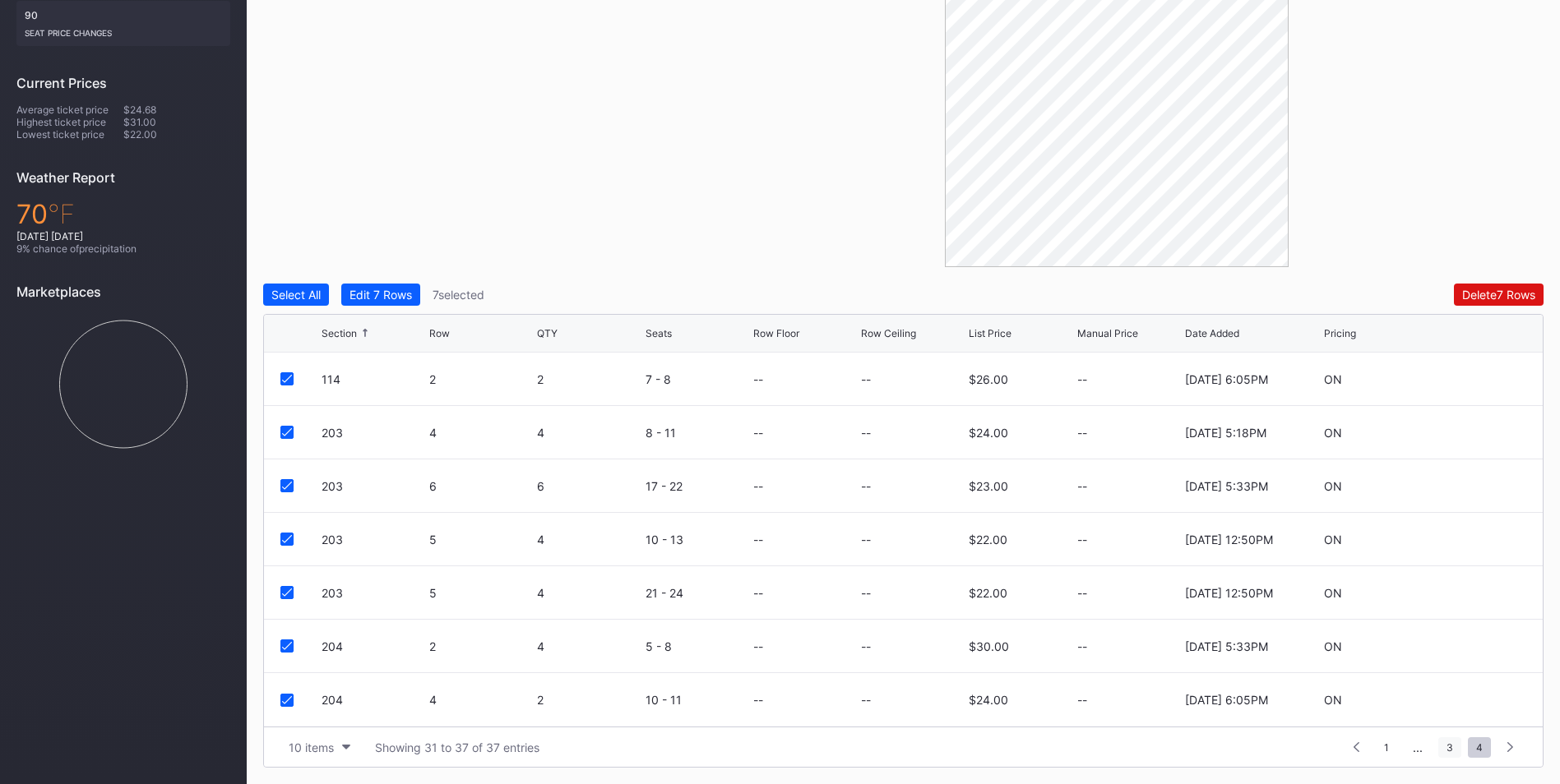
click at [1456, 747] on span "3" at bounding box center [1450, 748] width 23 height 21
click at [1488, 299] on div "Delete 7 Rows" at bounding box center [1499, 295] width 73 height 14
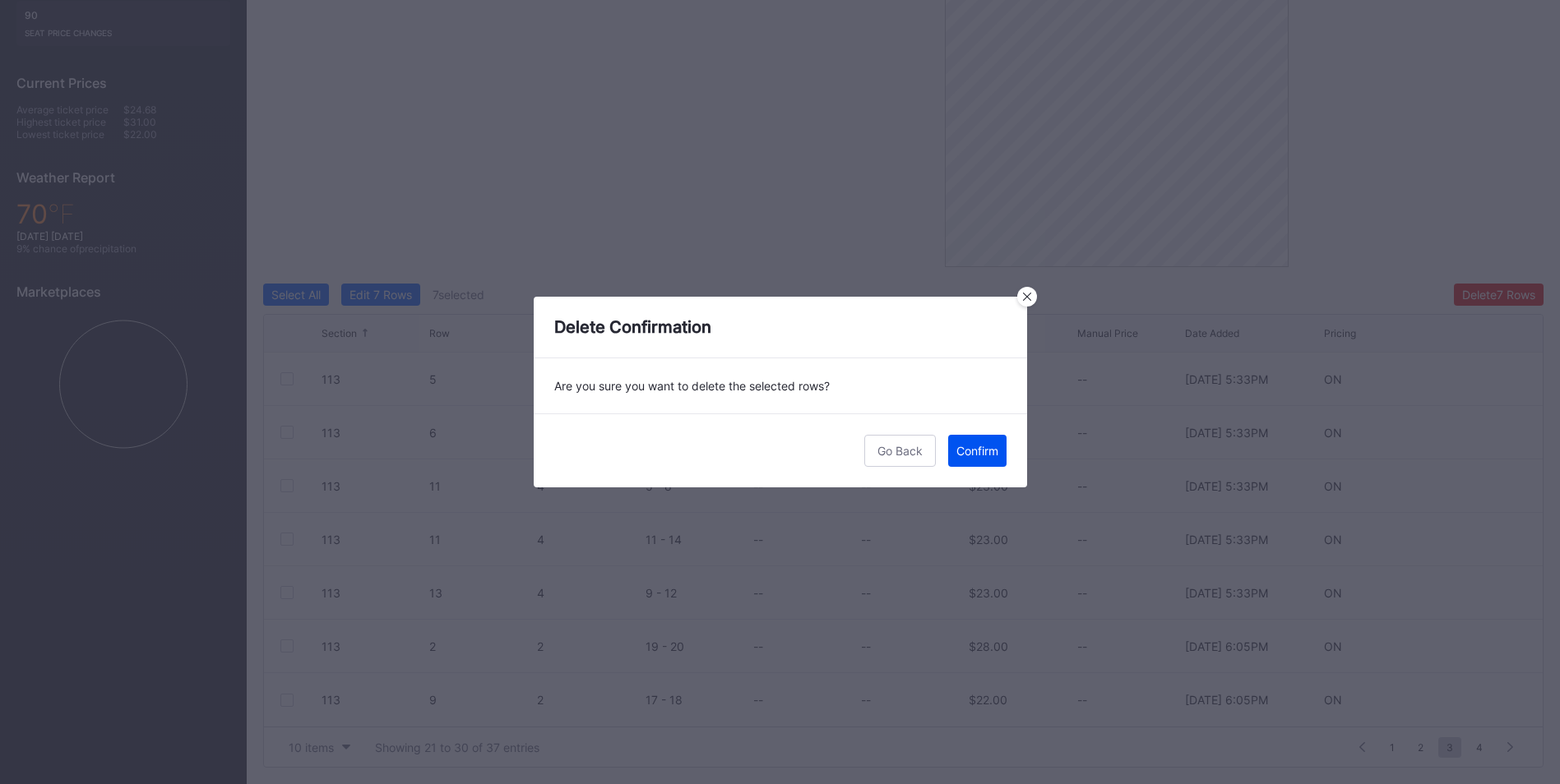
click at [969, 465] on button "Confirm" at bounding box center [977, 451] width 58 height 32
